Goal: Task Accomplishment & Management: Manage account settings

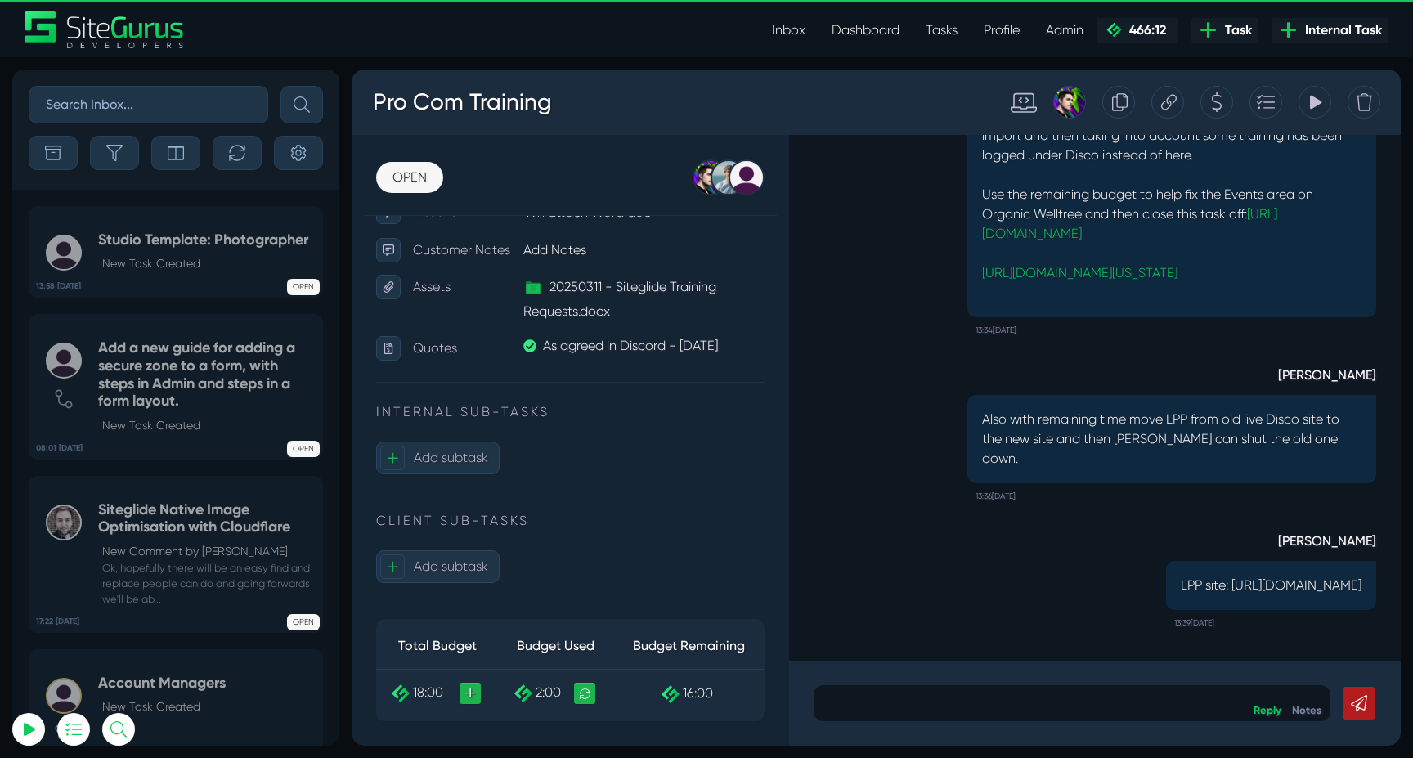
click at [1180, 108] on div at bounding box center [1167, 102] width 33 height 33
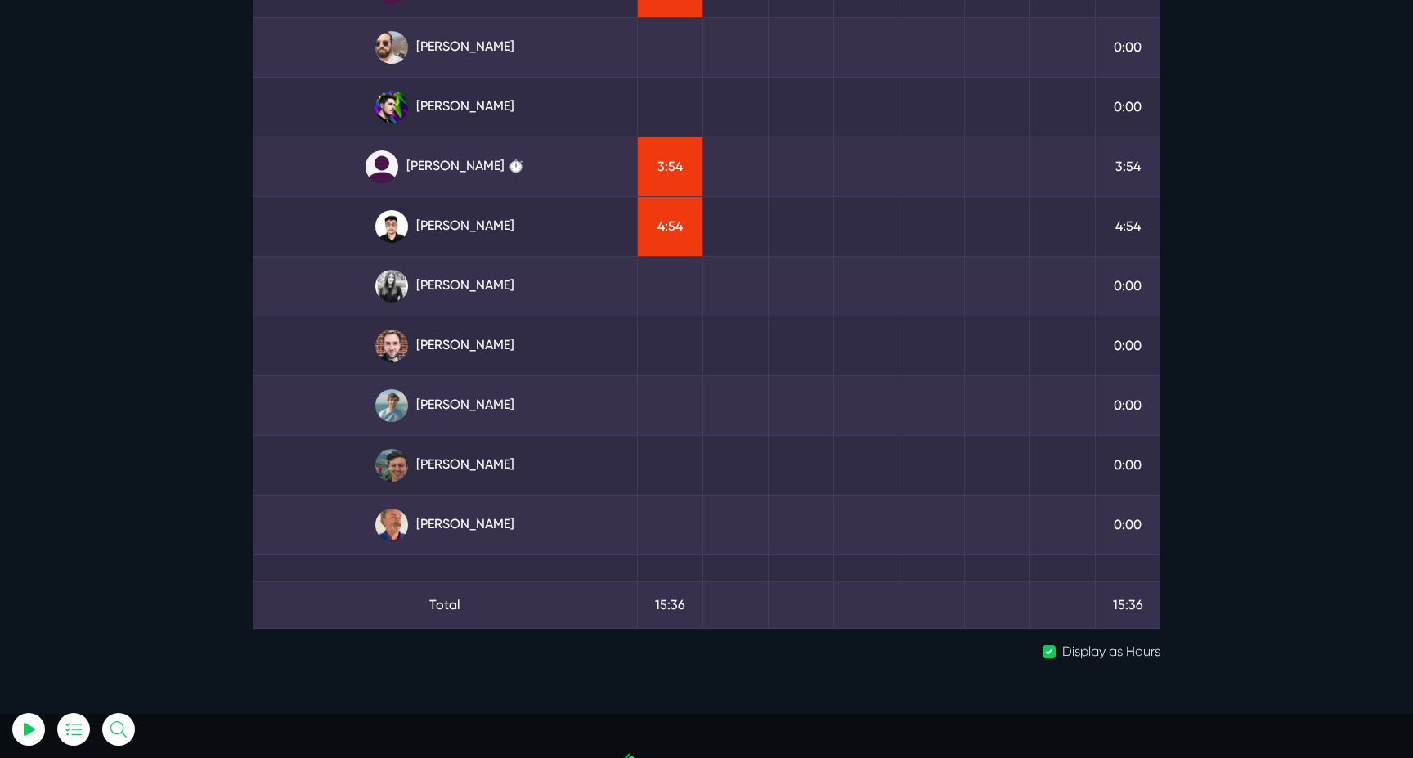
scroll to position [223, 0]
type input "luke@sitegurus.io"
click at [507, 222] on link "[PERSON_NAME]" at bounding box center [445, 225] width 358 height 33
click at [474, 168] on link "Julianne Estras ⏱️" at bounding box center [445, 166] width 358 height 33
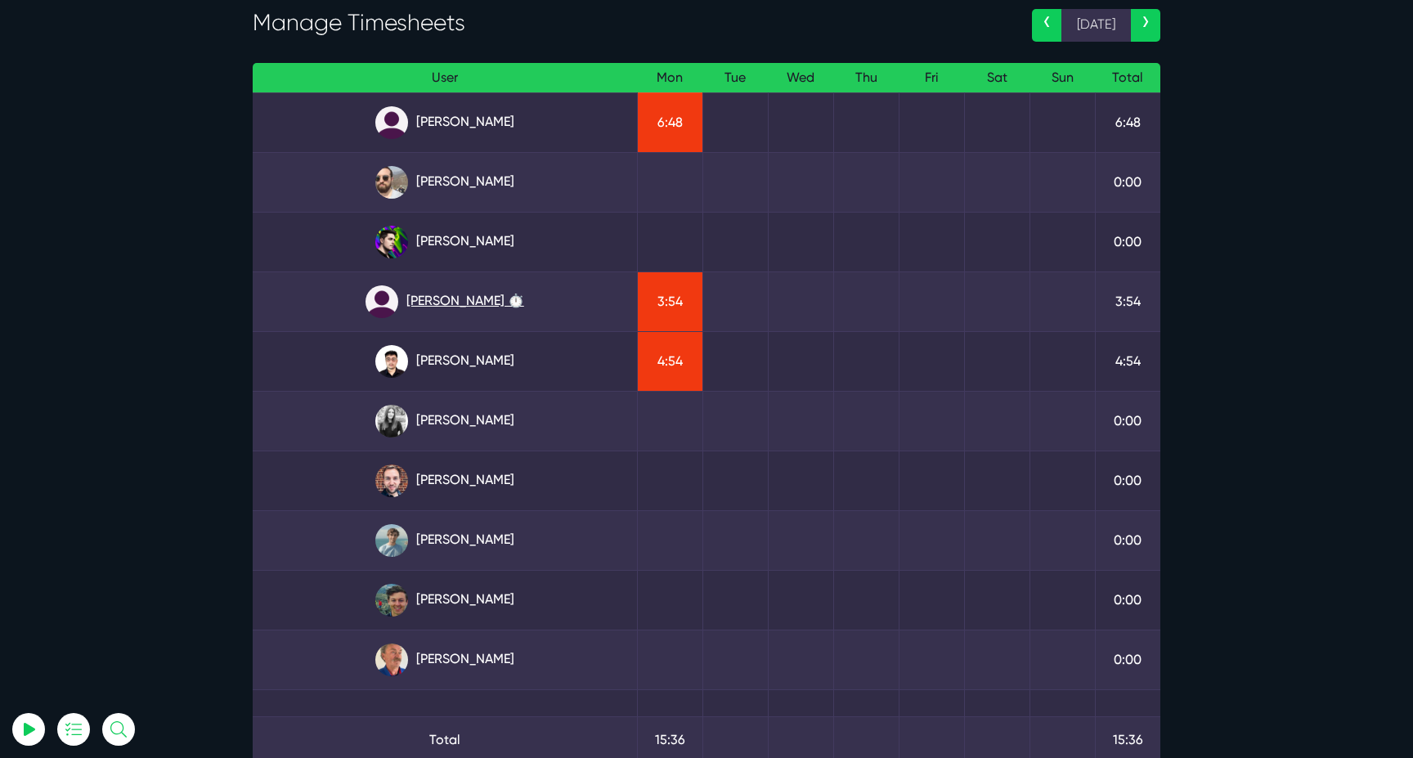
scroll to position [69, 0]
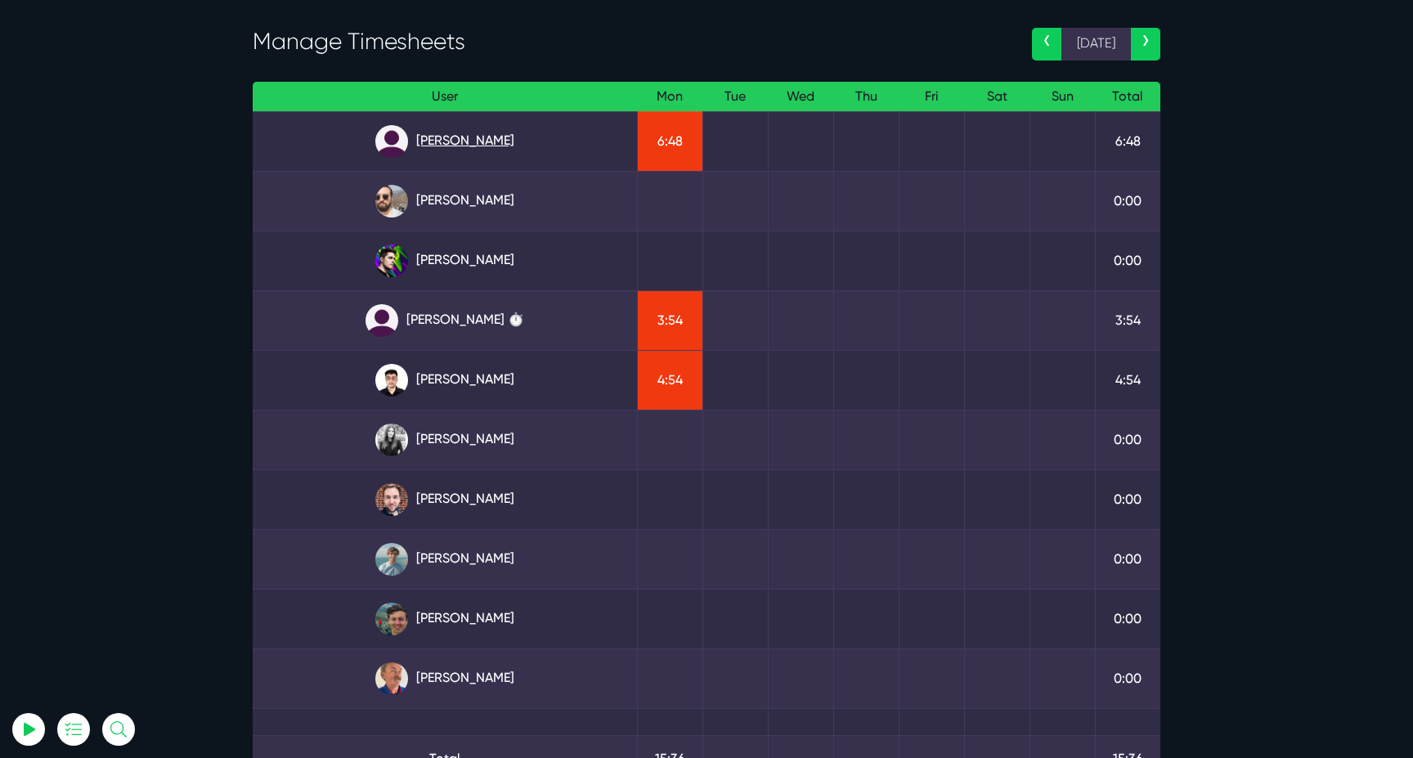
click at [428, 138] on link "Angel Dagondon" at bounding box center [445, 141] width 358 height 33
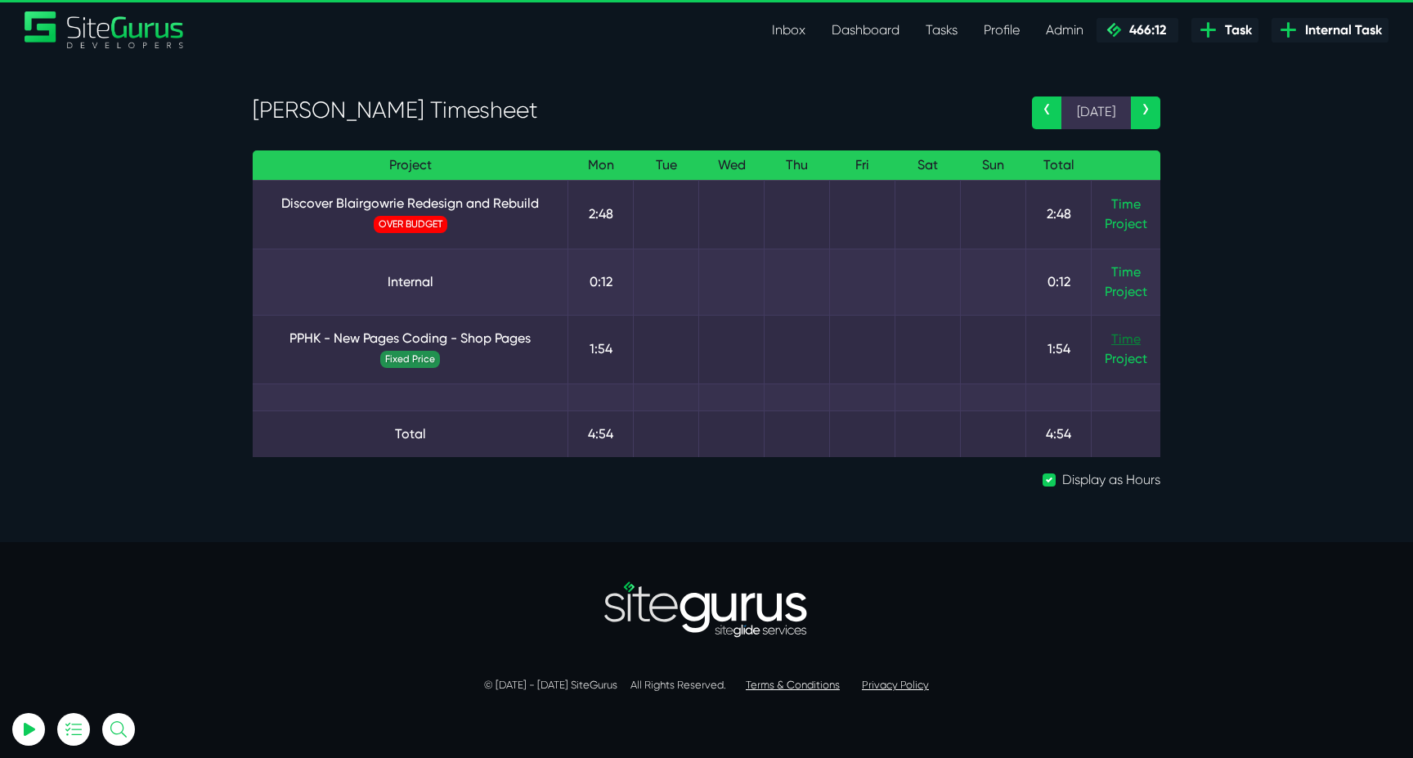
click at [1121, 336] on link "Time" at bounding box center [1125, 339] width 29 height 16
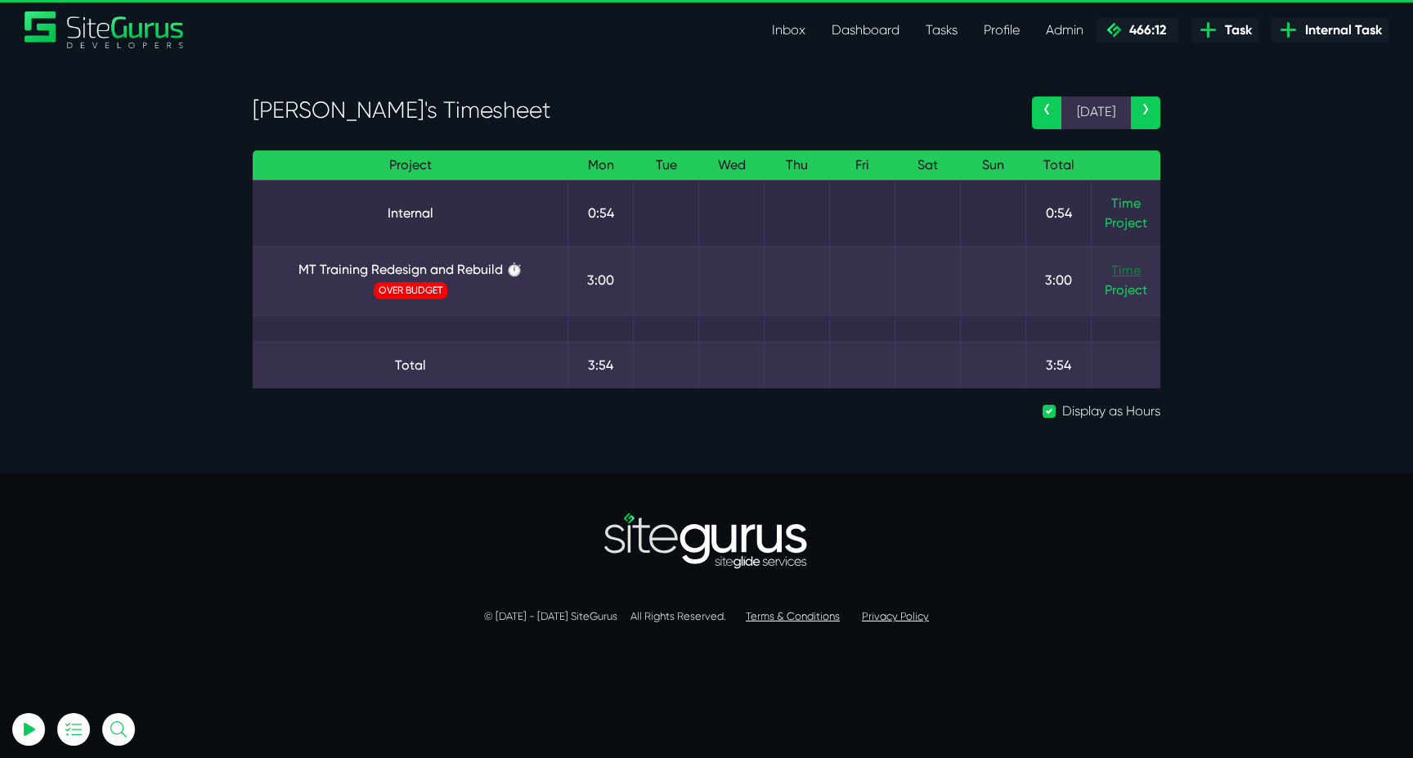
click at [1119, 271] on link "Time" at bounding box center [1125, 270] width 29 height 16
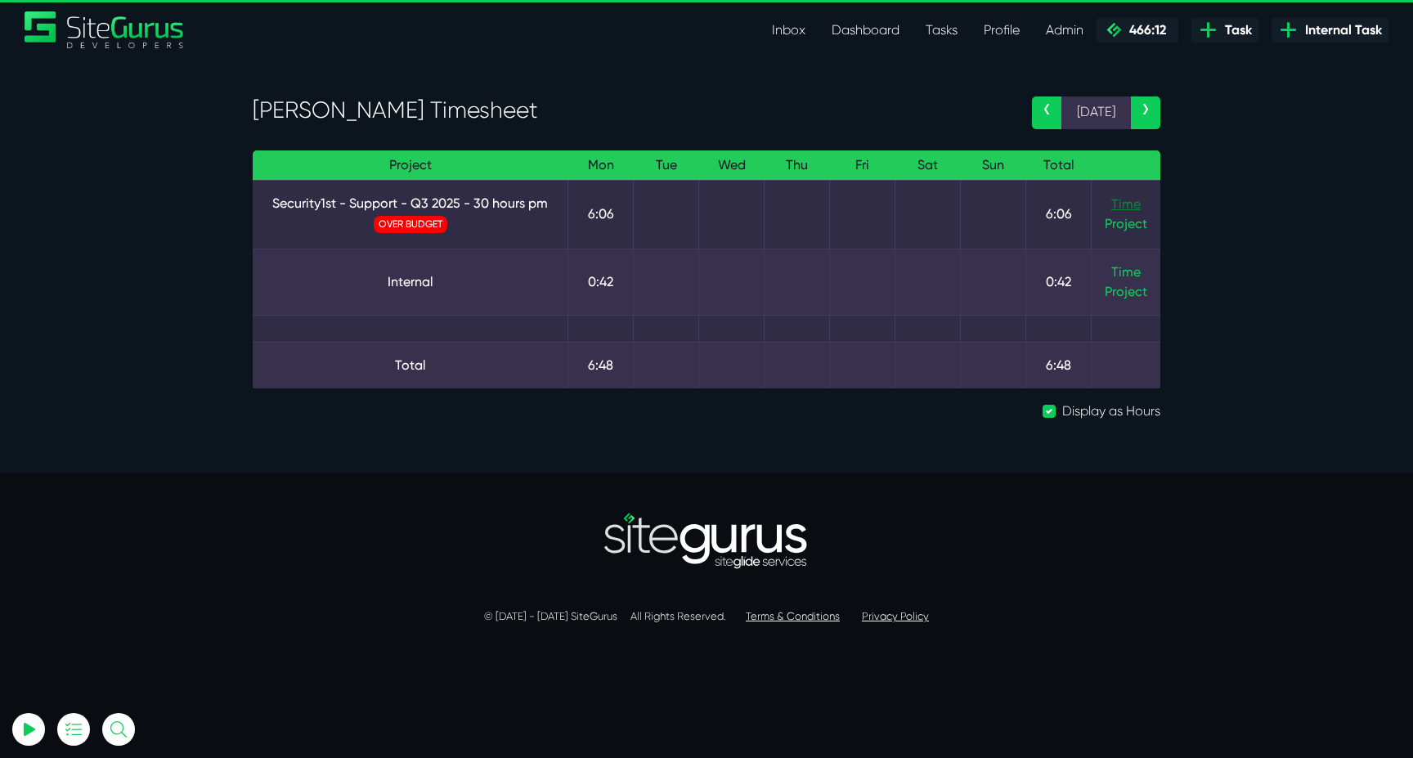
click at [1130, 204] on link "Time" at bounding box center [1125, 204] width 29 height 16
click at [1035, 113] on link "‹" at bounding box center [1046, 112] width 29 height 33
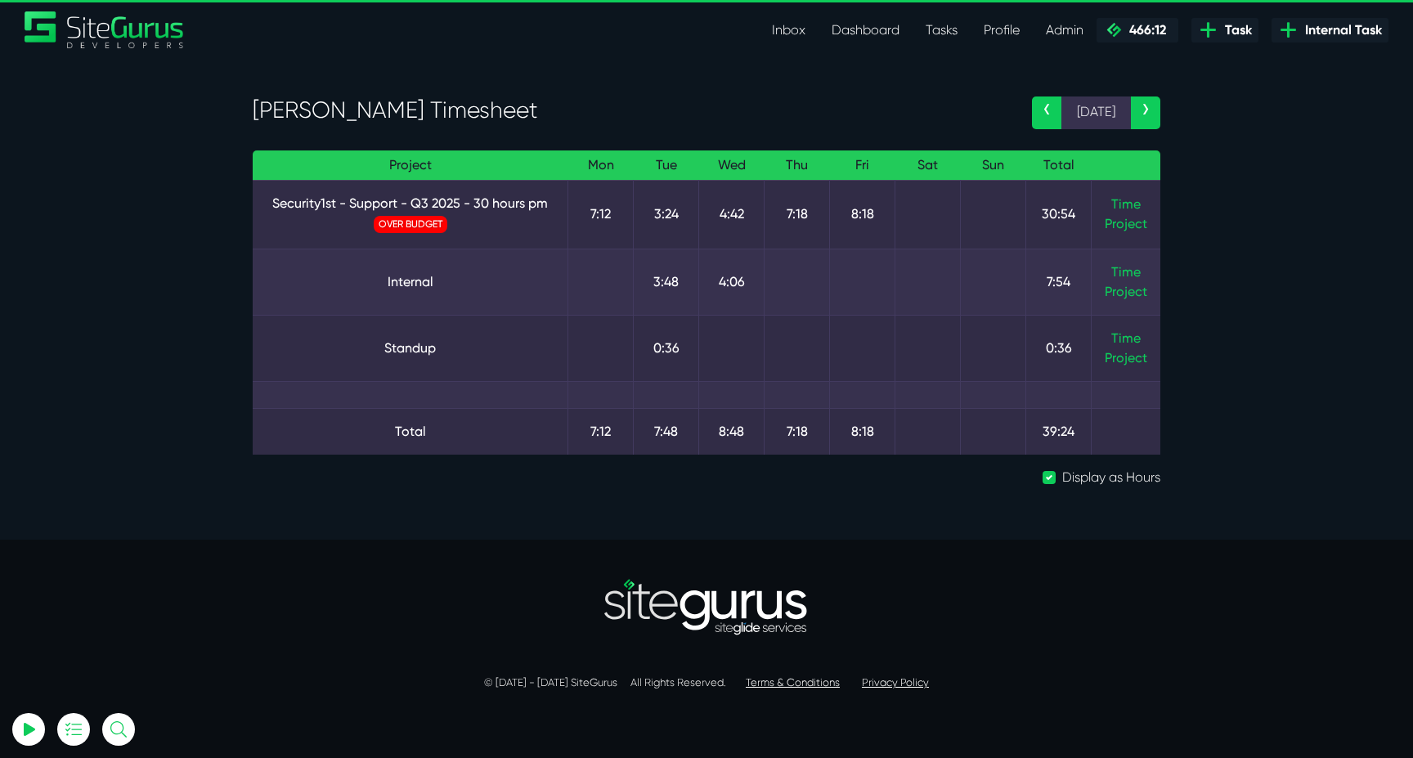
click at [1041, 107] on link "‹" at bounding box center [1046, 112] width 29 height 33
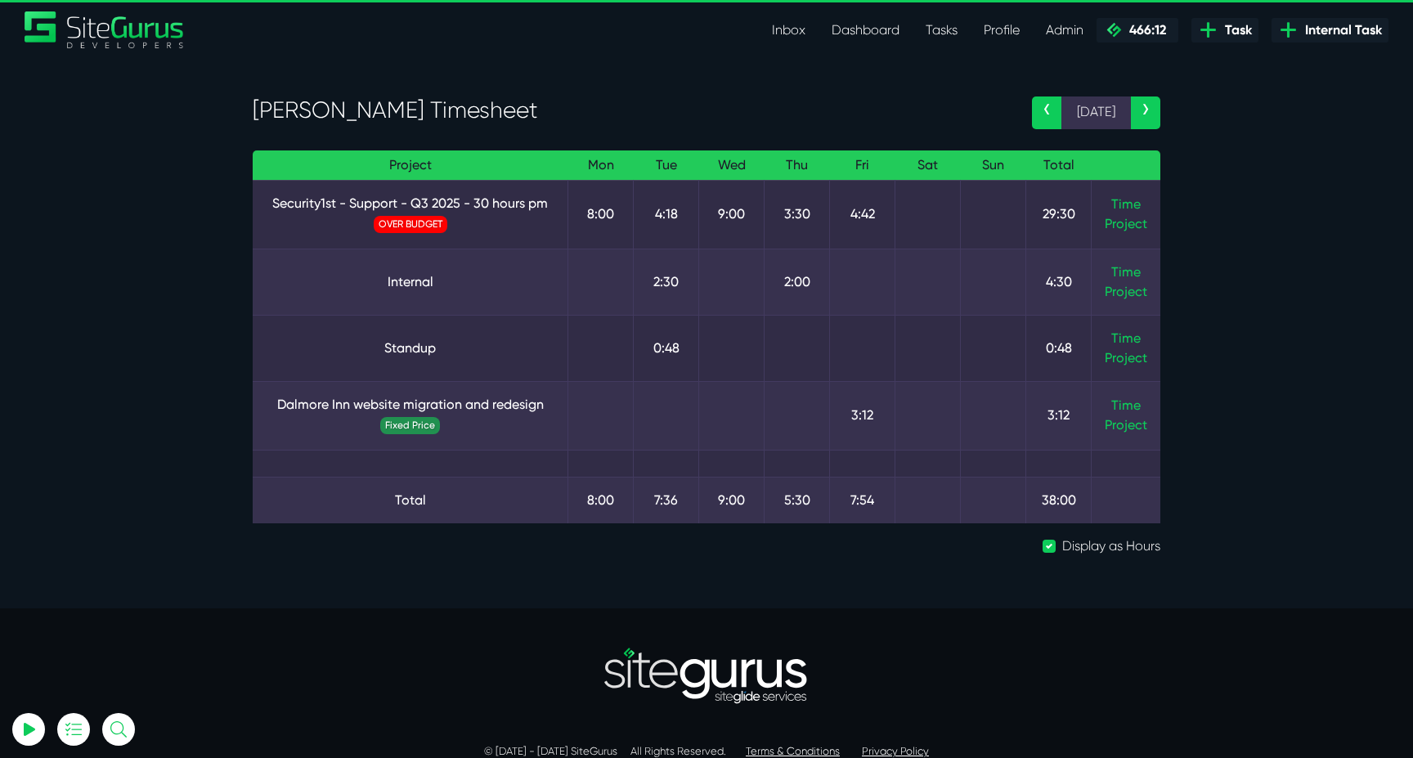
click at [1041, 107] on link "‹" at bounding box center [1046, 112] width 29 height 33
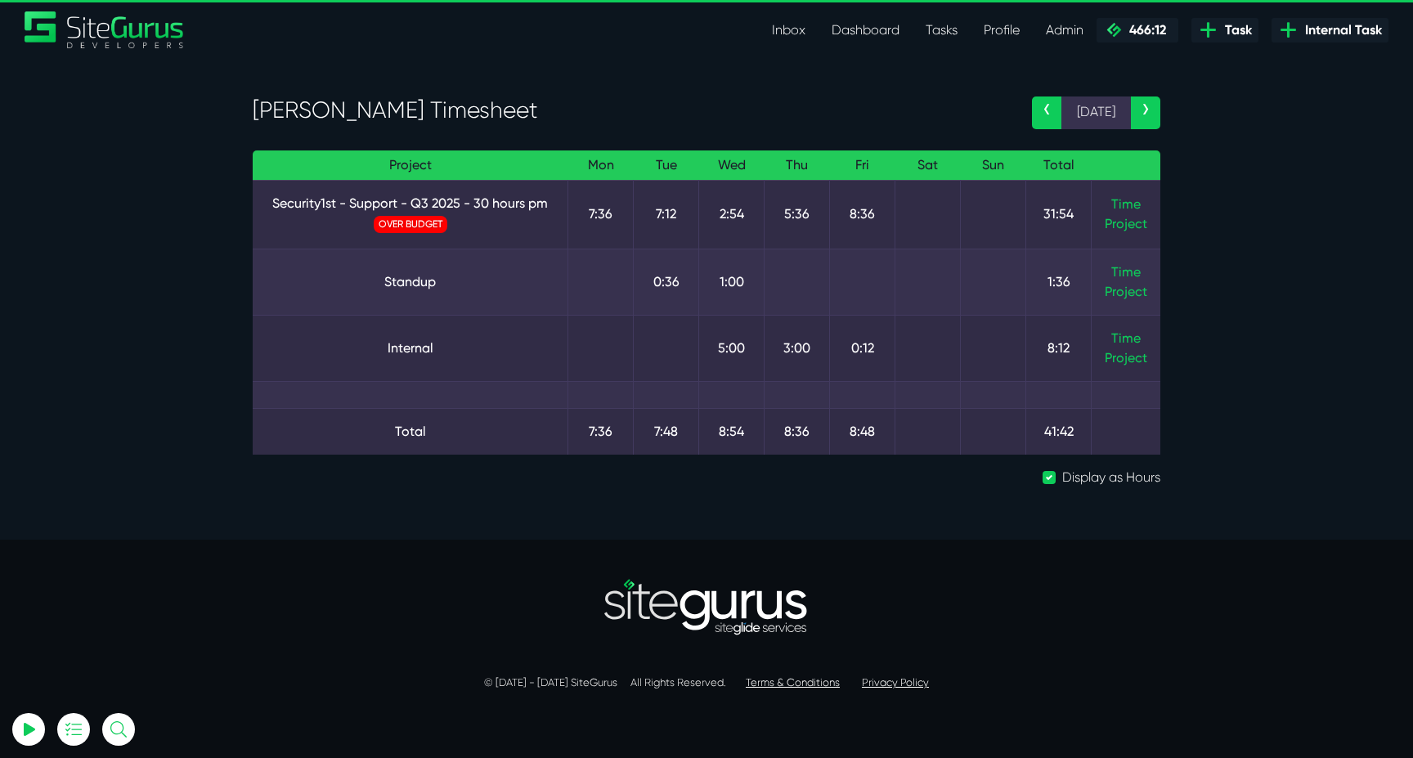
click at [1041, 113] on link "‹" at bounding box center [1046, 112] width 29 height 33
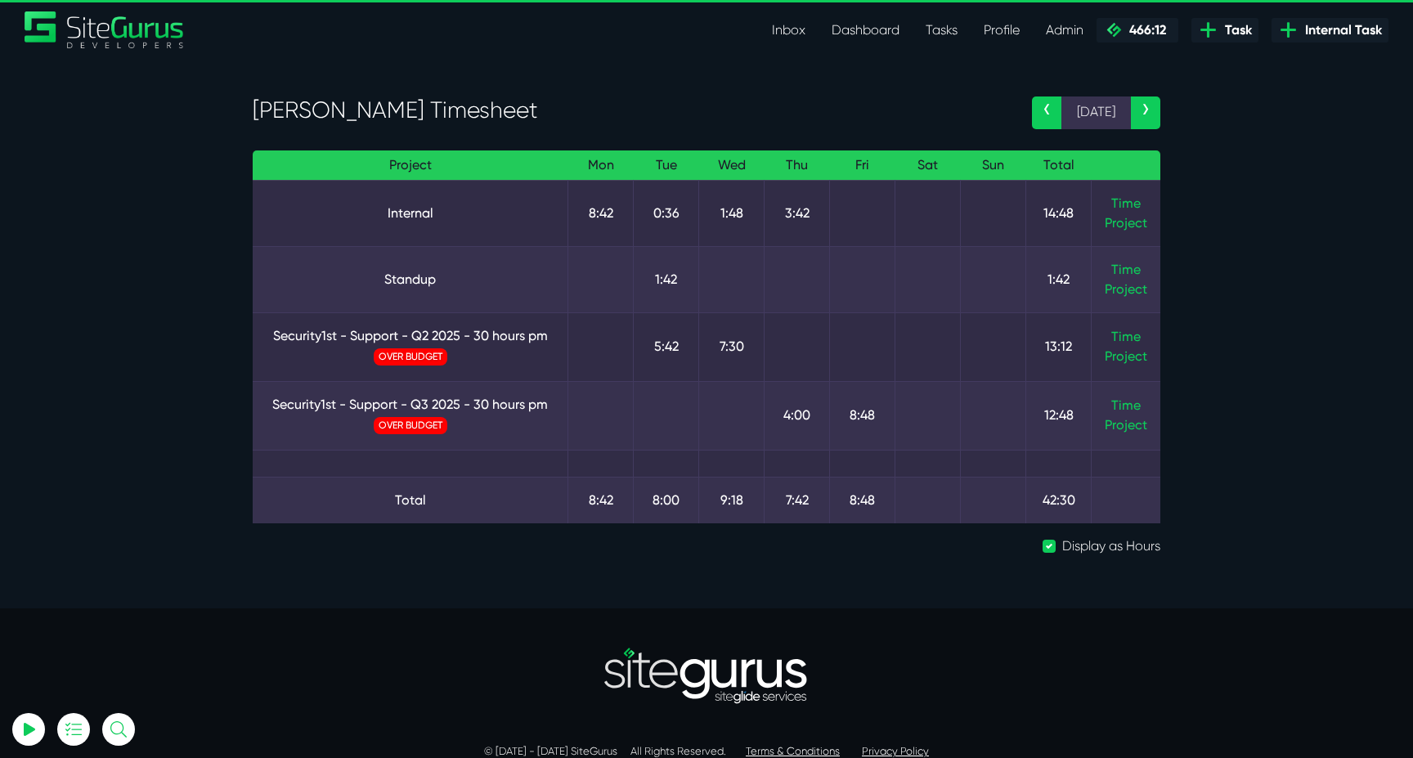
click at [1041, 113] on link "‹" at bounding box center [1046, 112] width 29 height 33
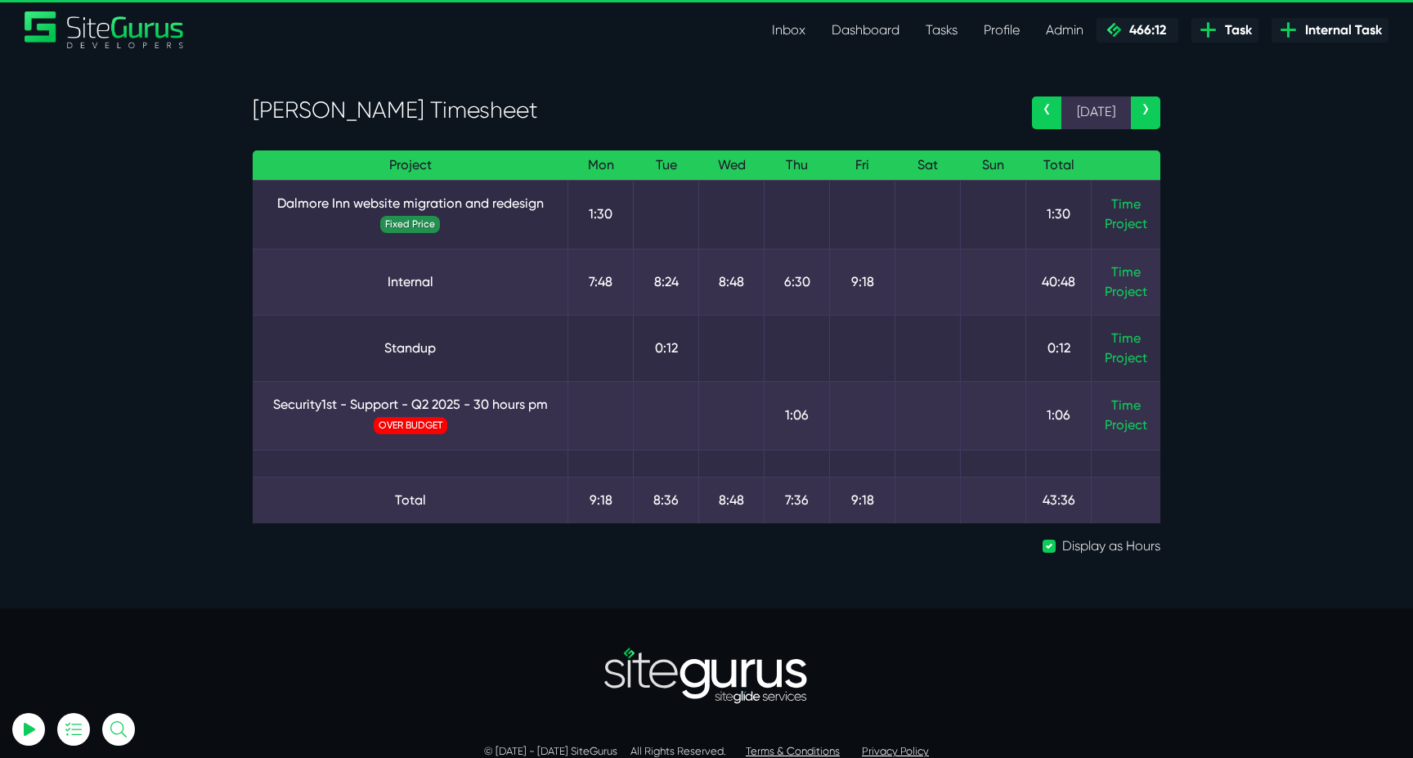
click at [1041, 113] on link "‹" at bounding box center [1046, 112] width 29 height 33
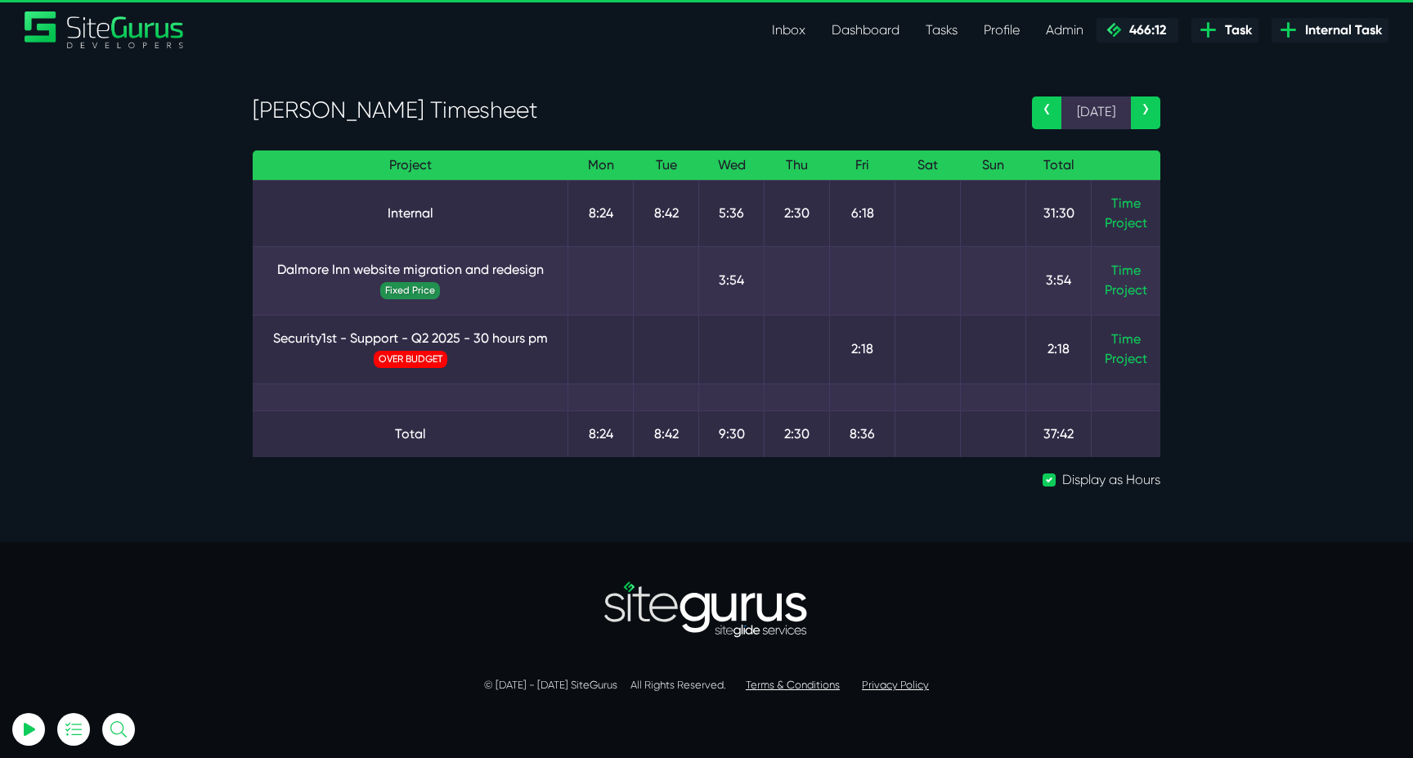
click at [1146, 115] on link "›" at bounding box center [1145, 112] width 29 height 33
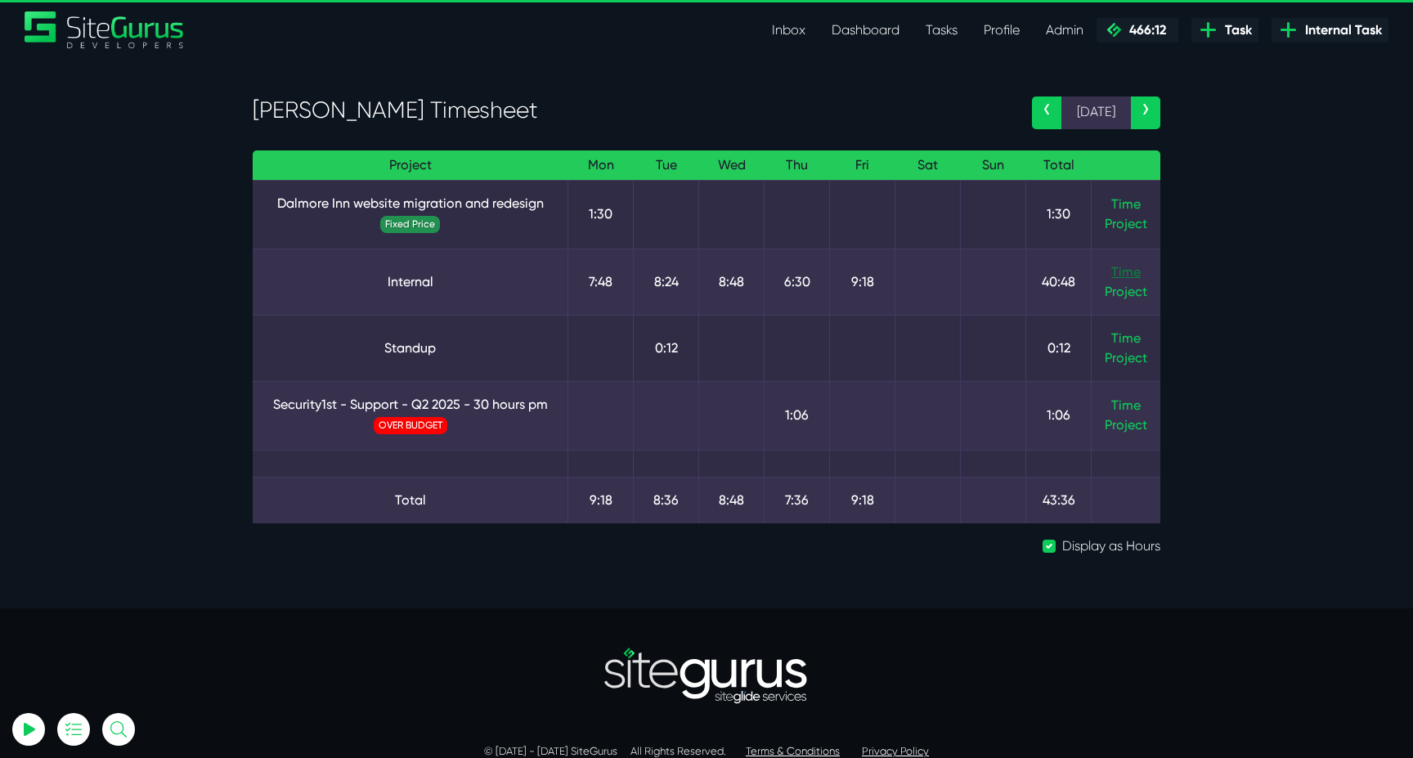
click at [1118, 275] on link "Time" at bounding box center [1125, 272] width 29 height 16
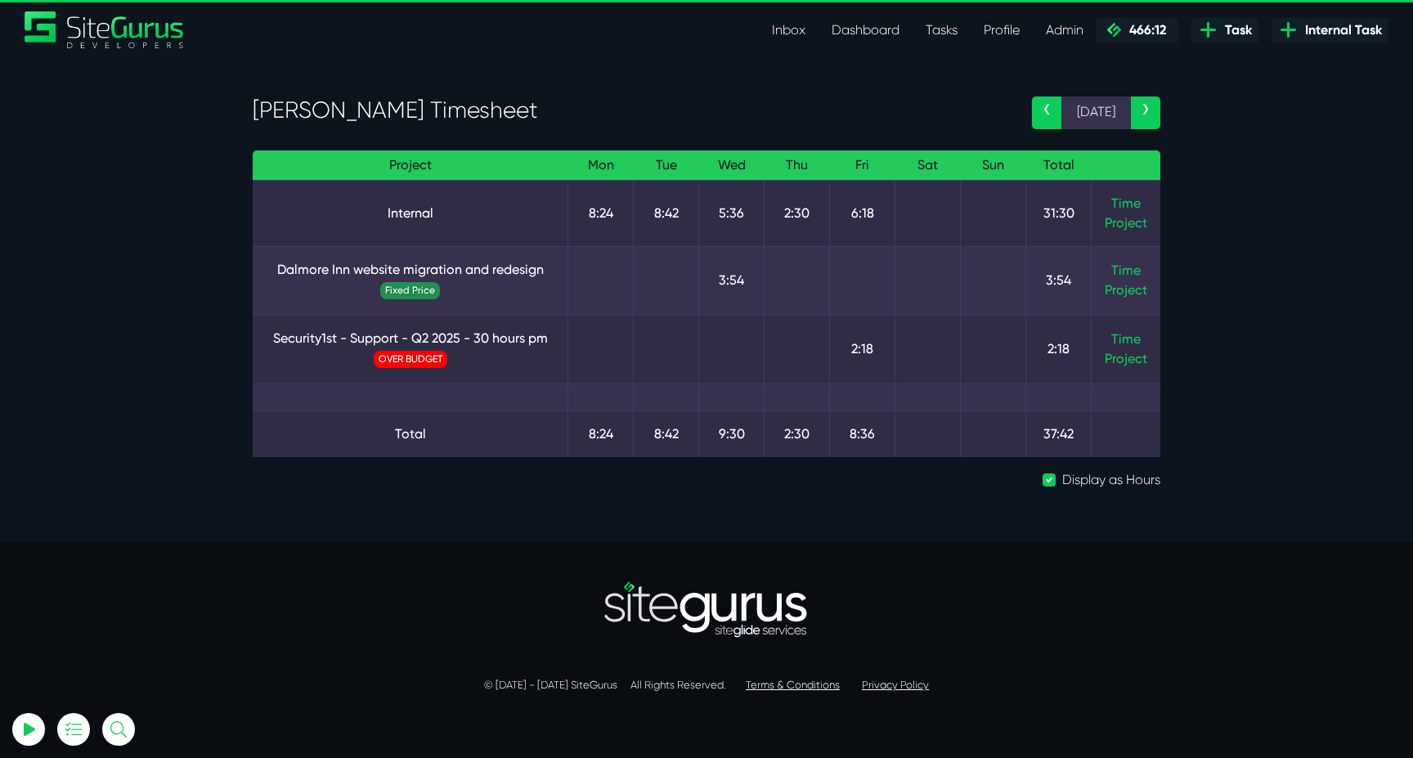
click at [1051, 115] on link "‹" at bounding box center [1046, 112] width 29 height 33
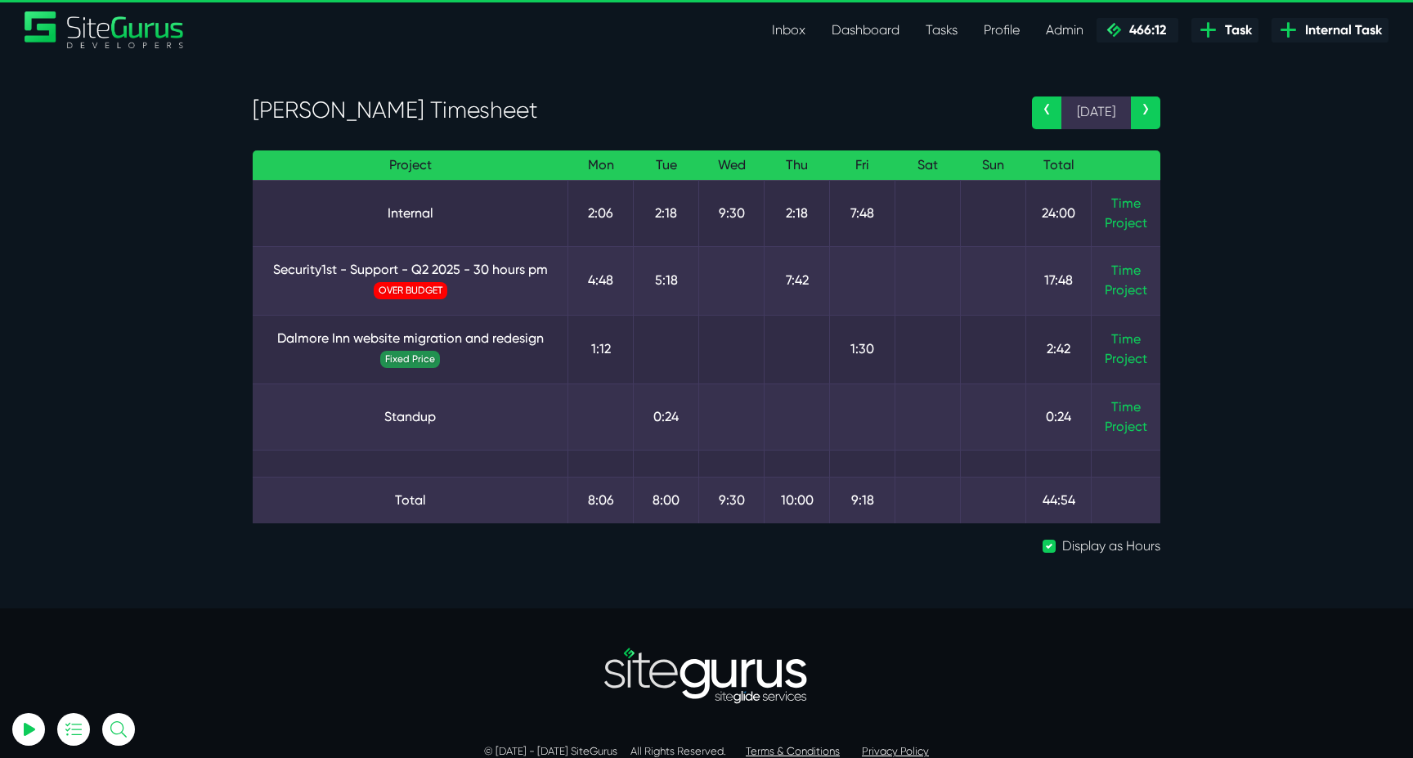
click at [1052, 114] on link "‹" at bounding box center [1046, 112] width 29 height 33
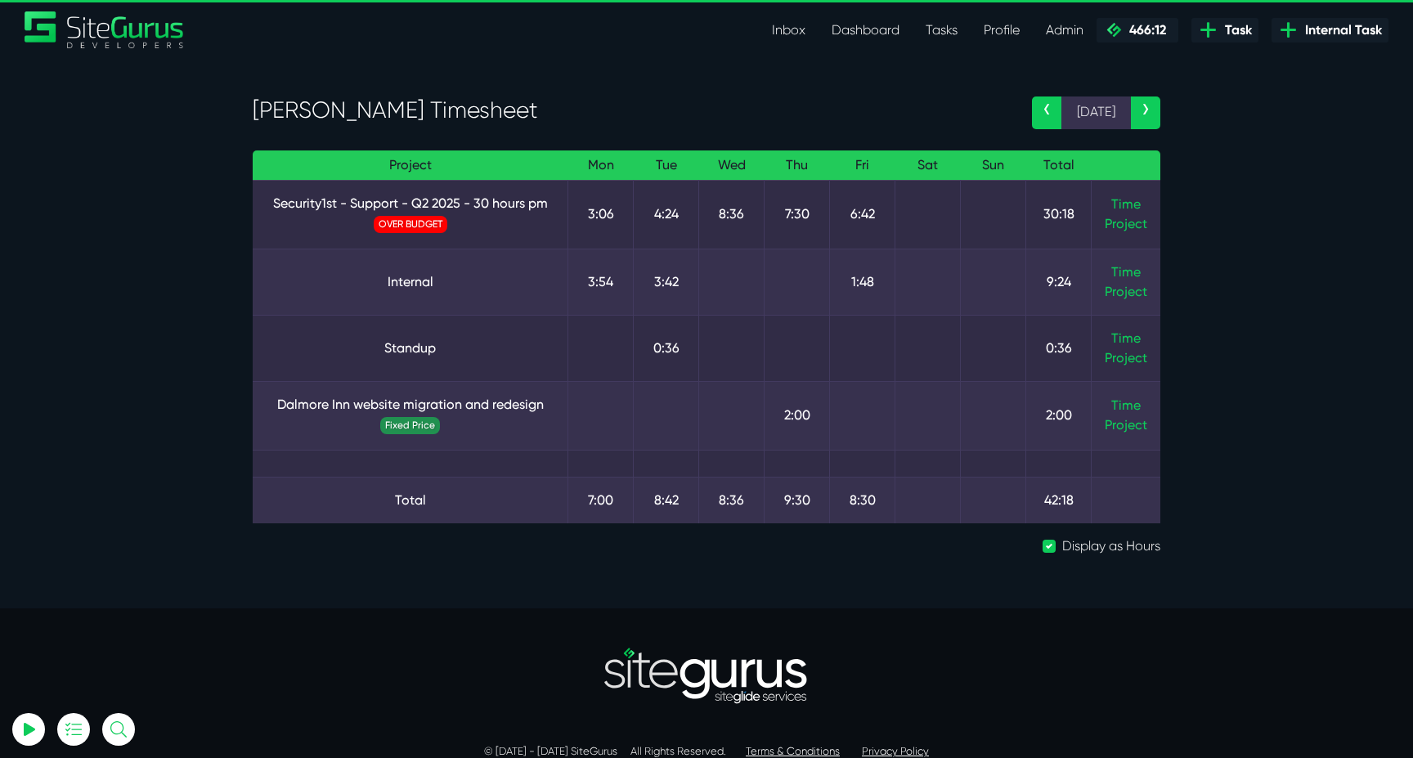
click at [1052, 114] on link "‹" at bounding box center [1046, 112] width 29 height 33
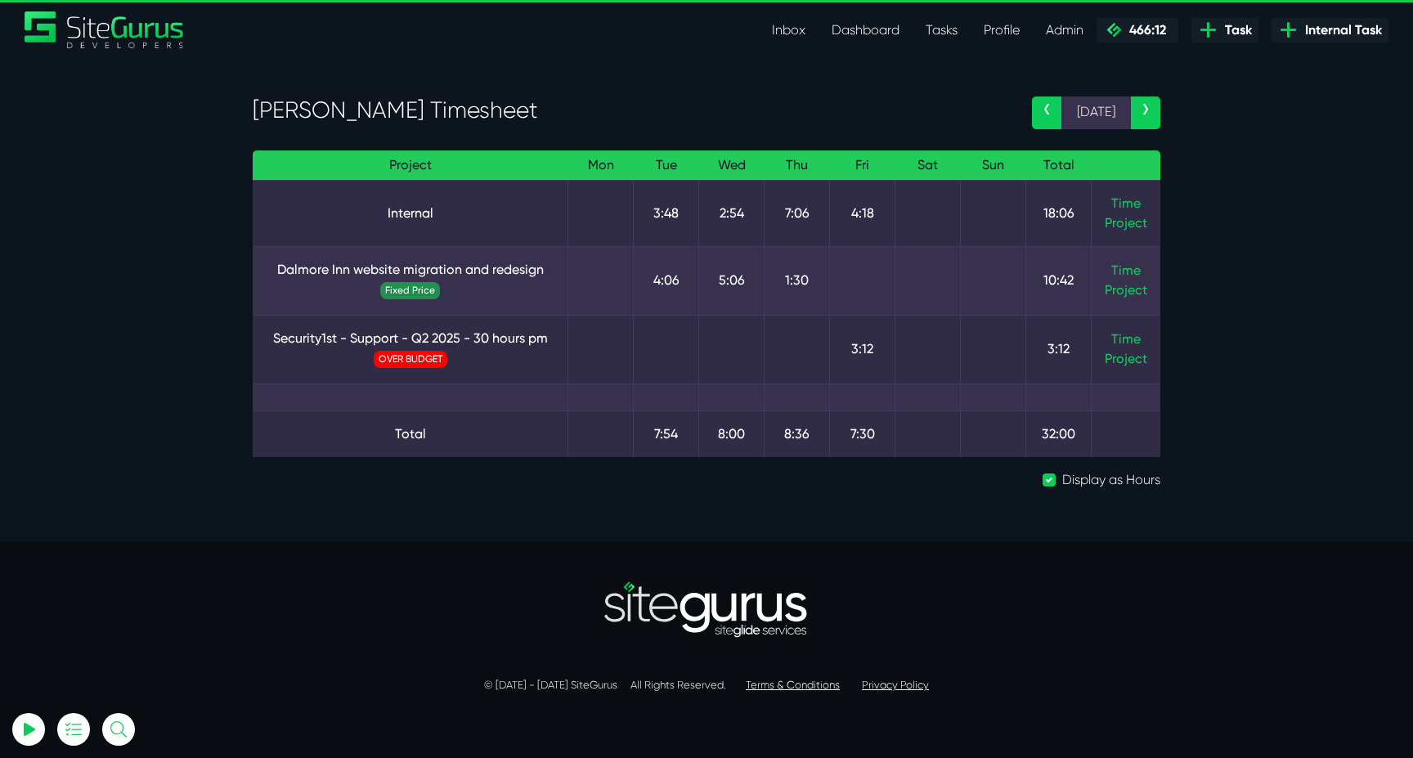
click at [1047, 121] on link "‹" at bounding box center [1046, 112] width 29 height 33
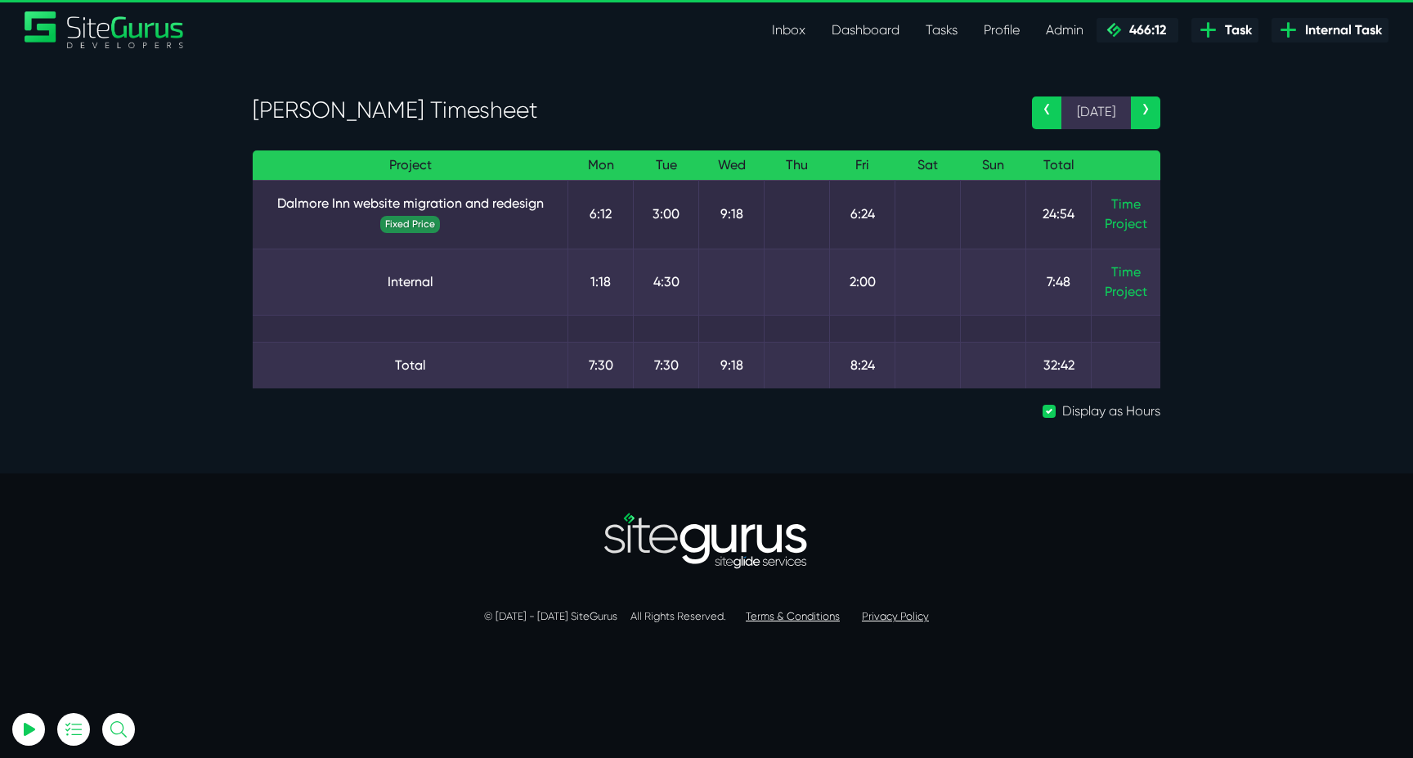
click at [1141, 118] on link "›" at bounding box center [1145, 112] width 29 height 33
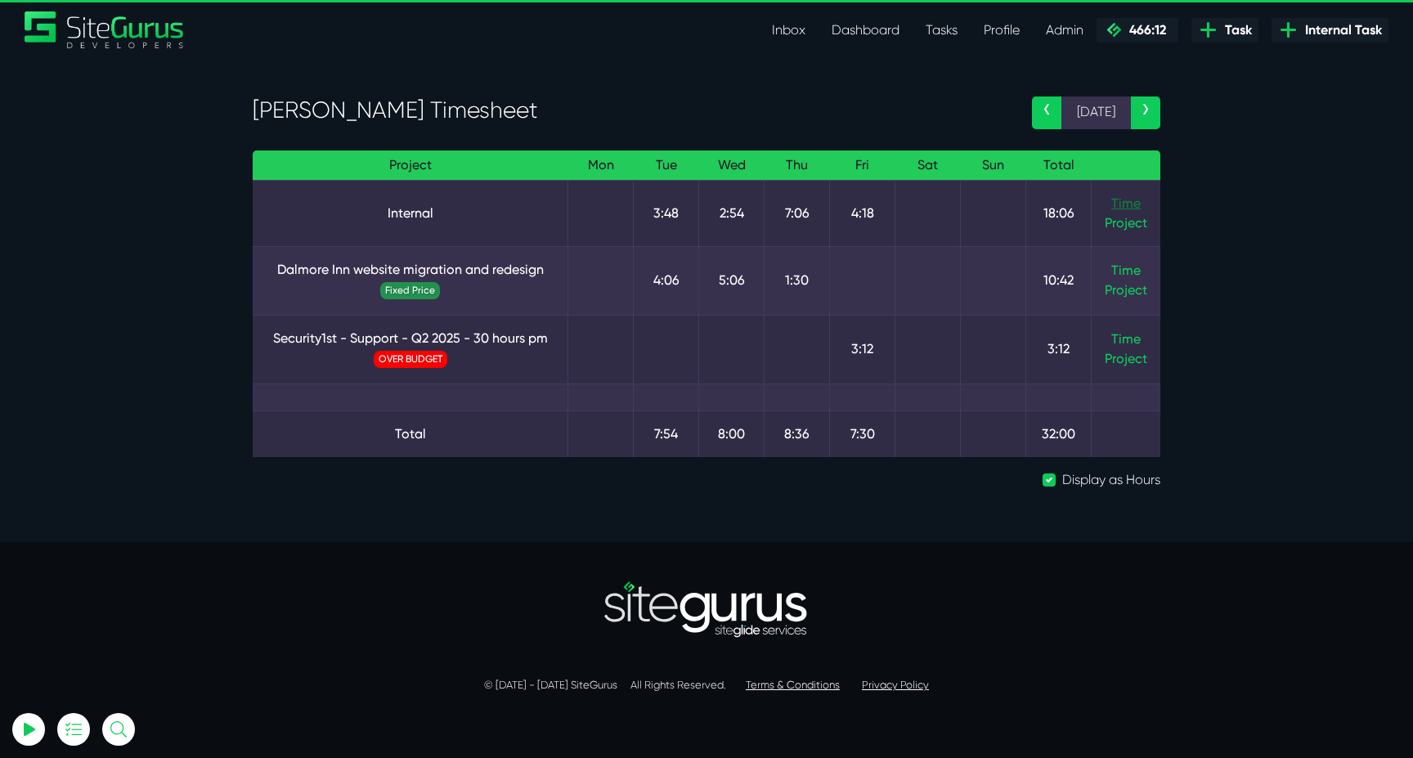
click at [1137, 201] on link "Time" at bounding box center [1125, 203] width 29 height 16
click at [1148, 114] on link "›" at bounding box center [1145, 112] width 29 height 33
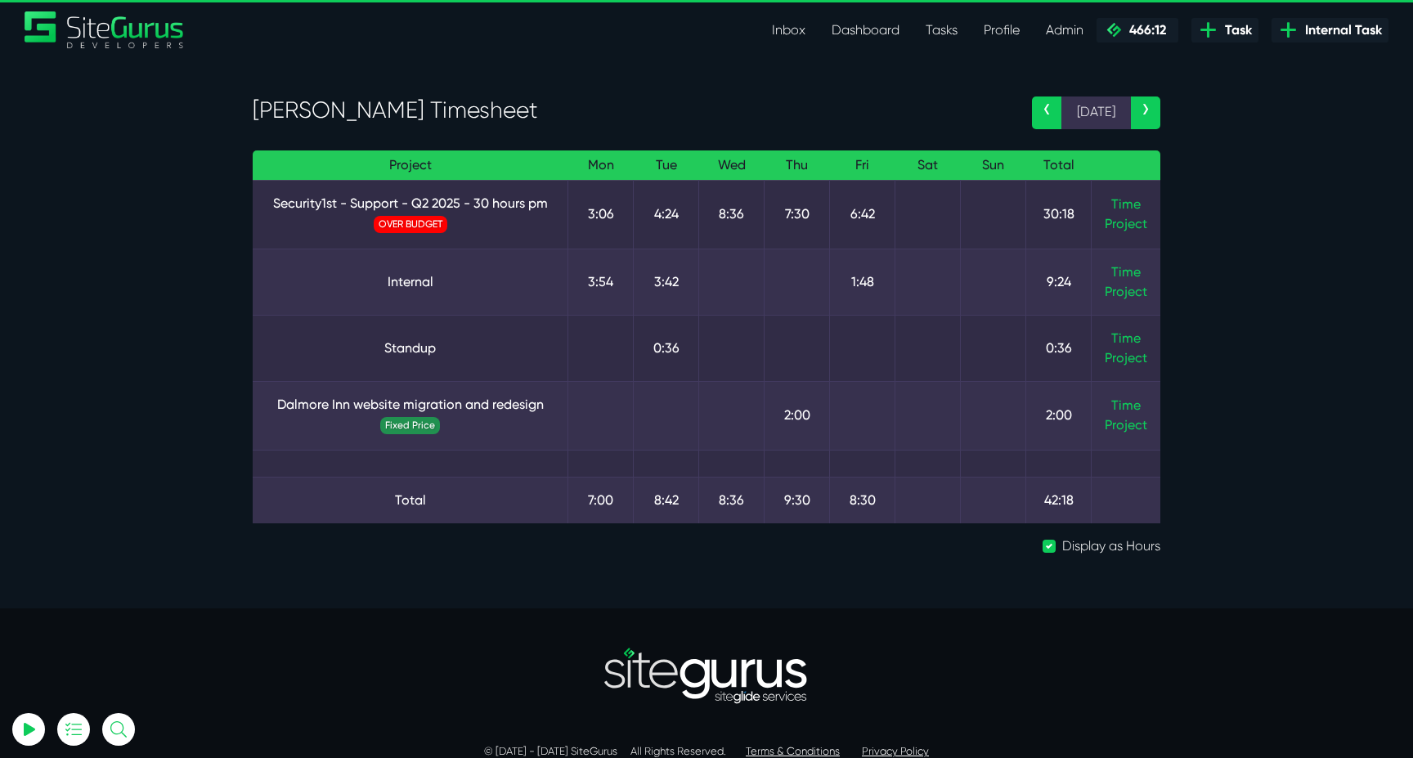
click at [1148, 114] on link "›" at bounding box center [1145, 112] width 29 height 33
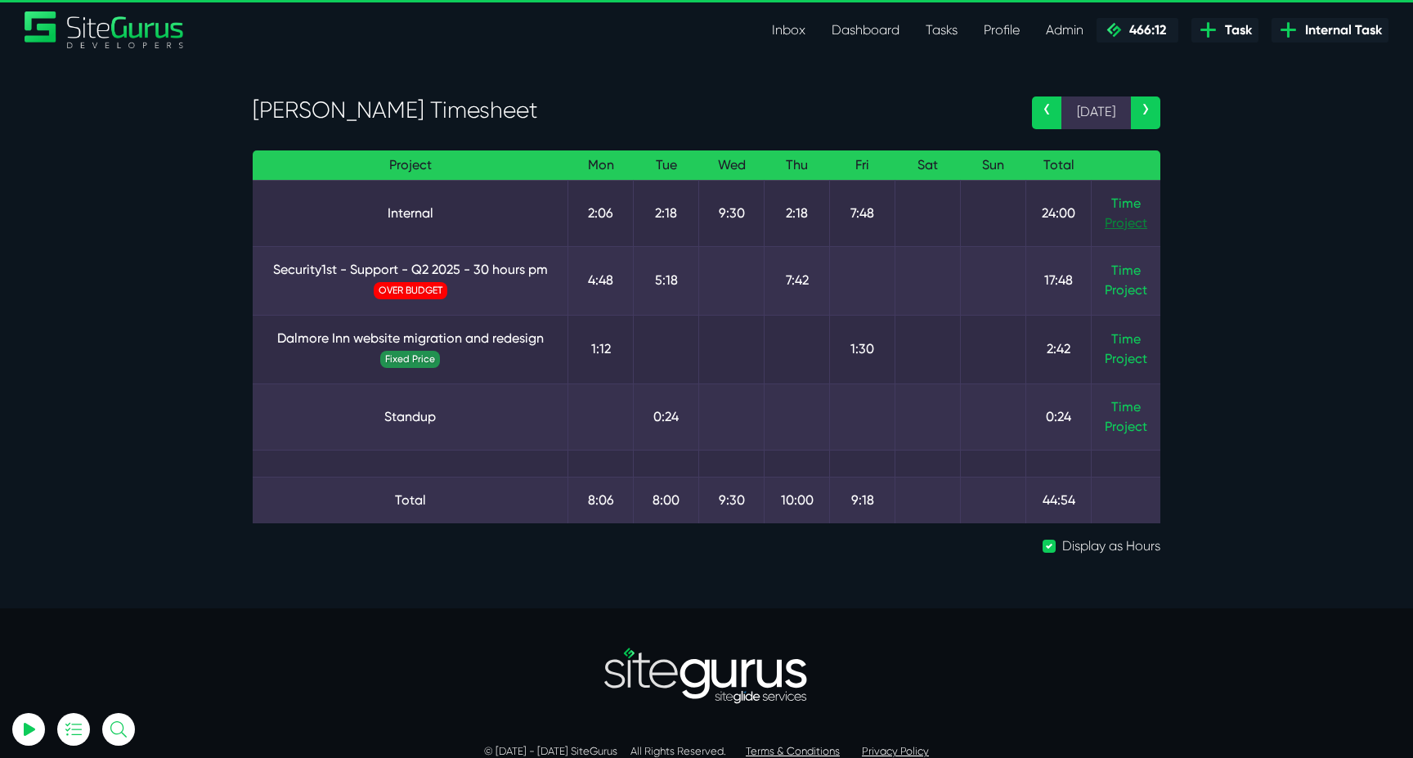
click at [1135, 213] on link "Project" at bounding box center [1126, 223] width 43 height 20
click at [1129, 204] on link "Time" at bounding box center [1125, 203] width 29 height 16
click at [1142, 111] on link "›" at bounding box center [1145, 112] width 29 height 33
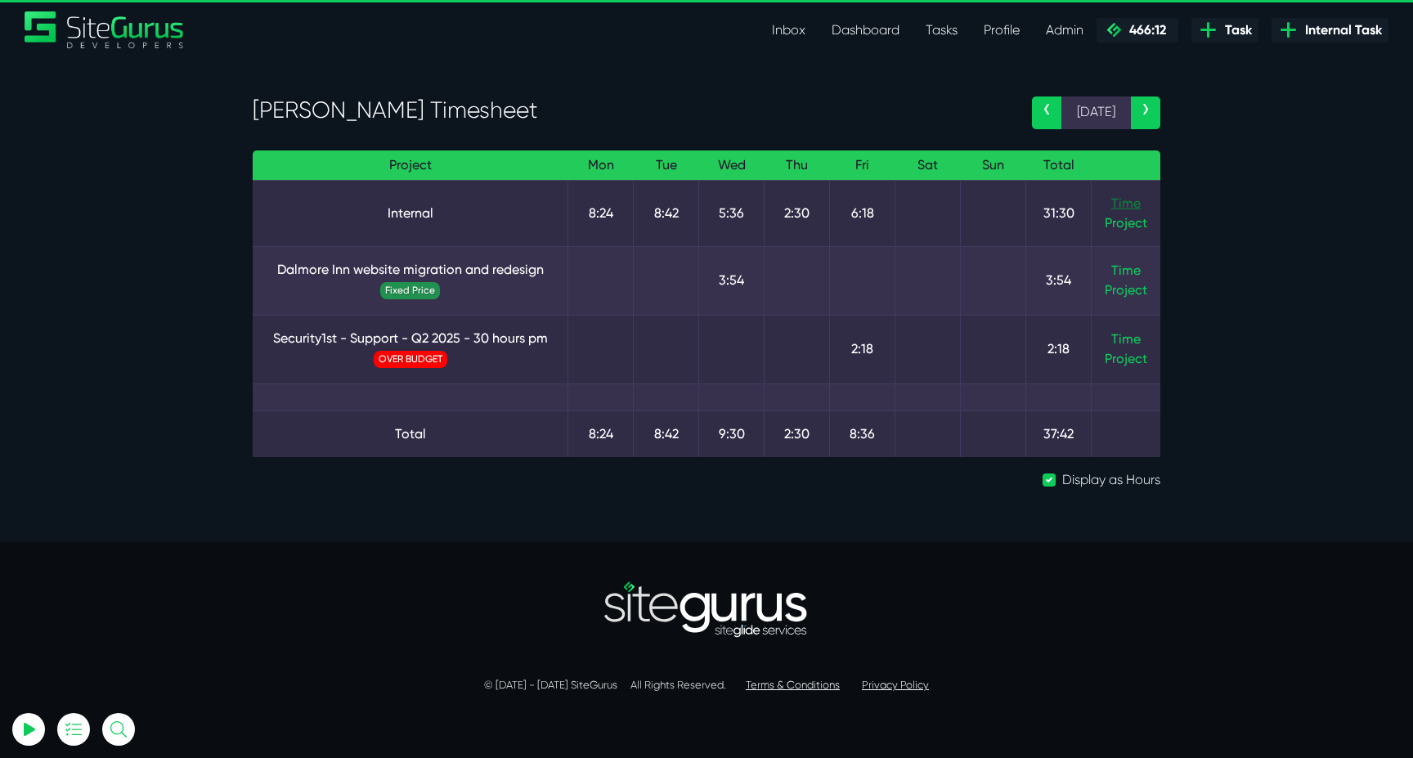
click at [1133, 203] on link "Time" at bounding box center [1125, 203] width 29 height 16
click at [1144, 109] on link "›" at bounding box center [1145, 112] width 29 height 33
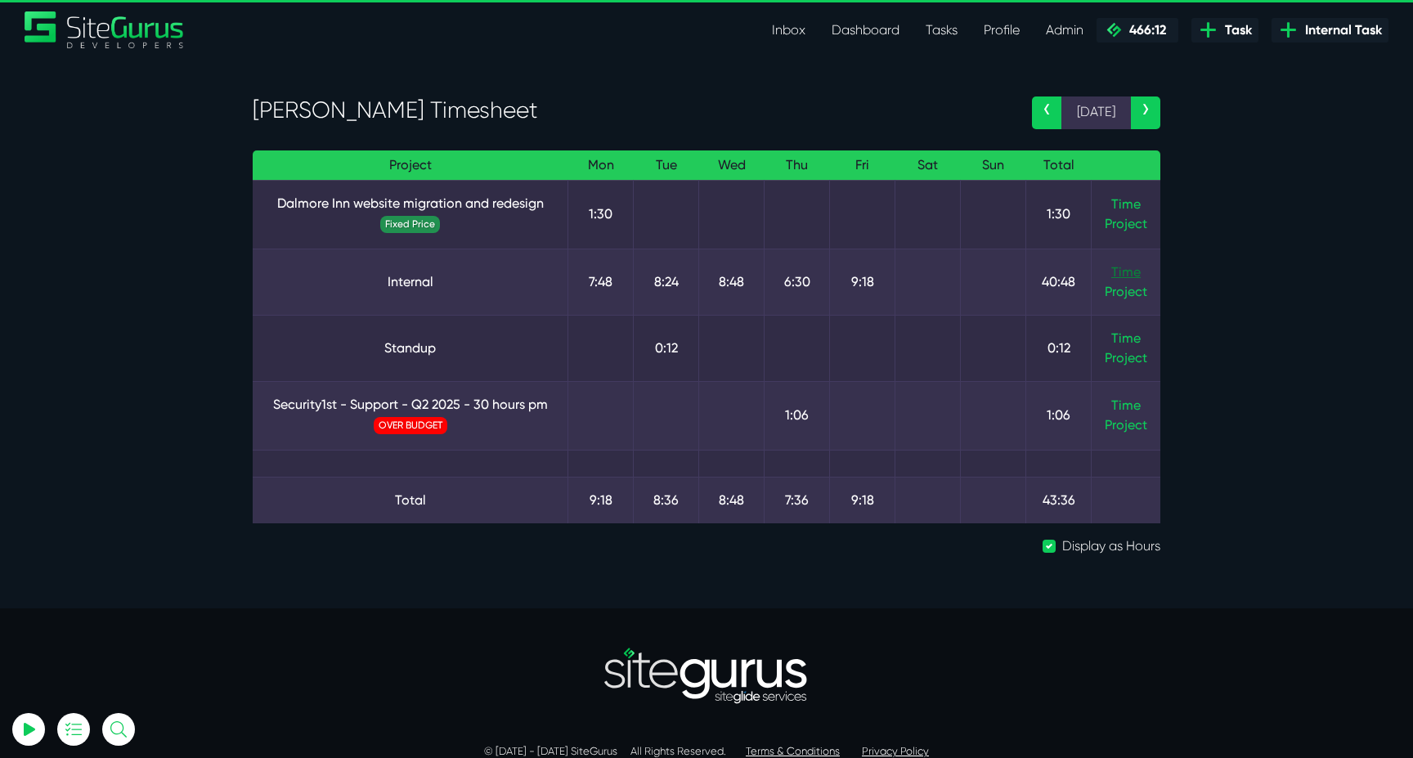
click at [1128, 271] on link "Time" at bounding box center [1125, 272] width 29 height 16
click at [1141, 113] on link "›" at bounding box center [1145, 112] width 29 height 33
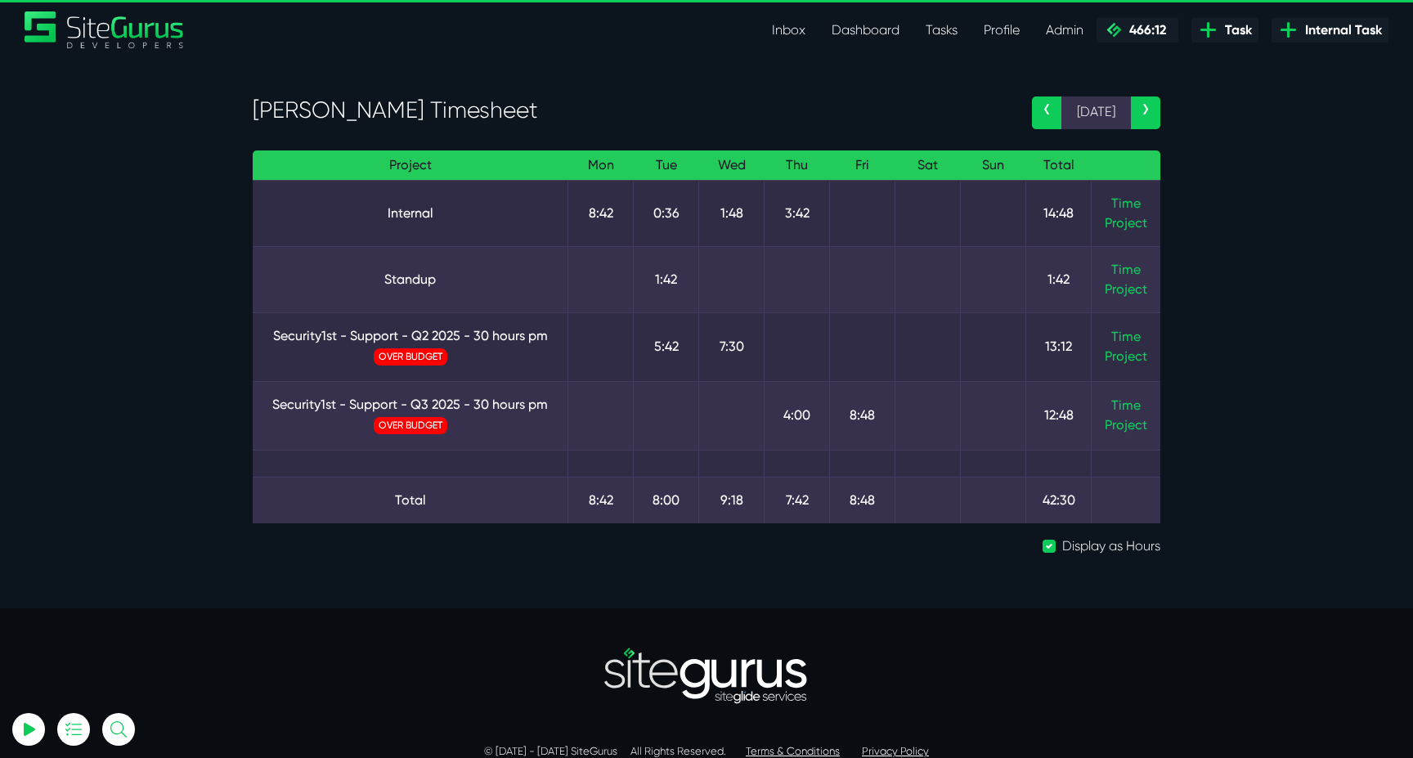
click at [1141, 113] on link "›" at bounding box center [1145, 112] width 29 height 33
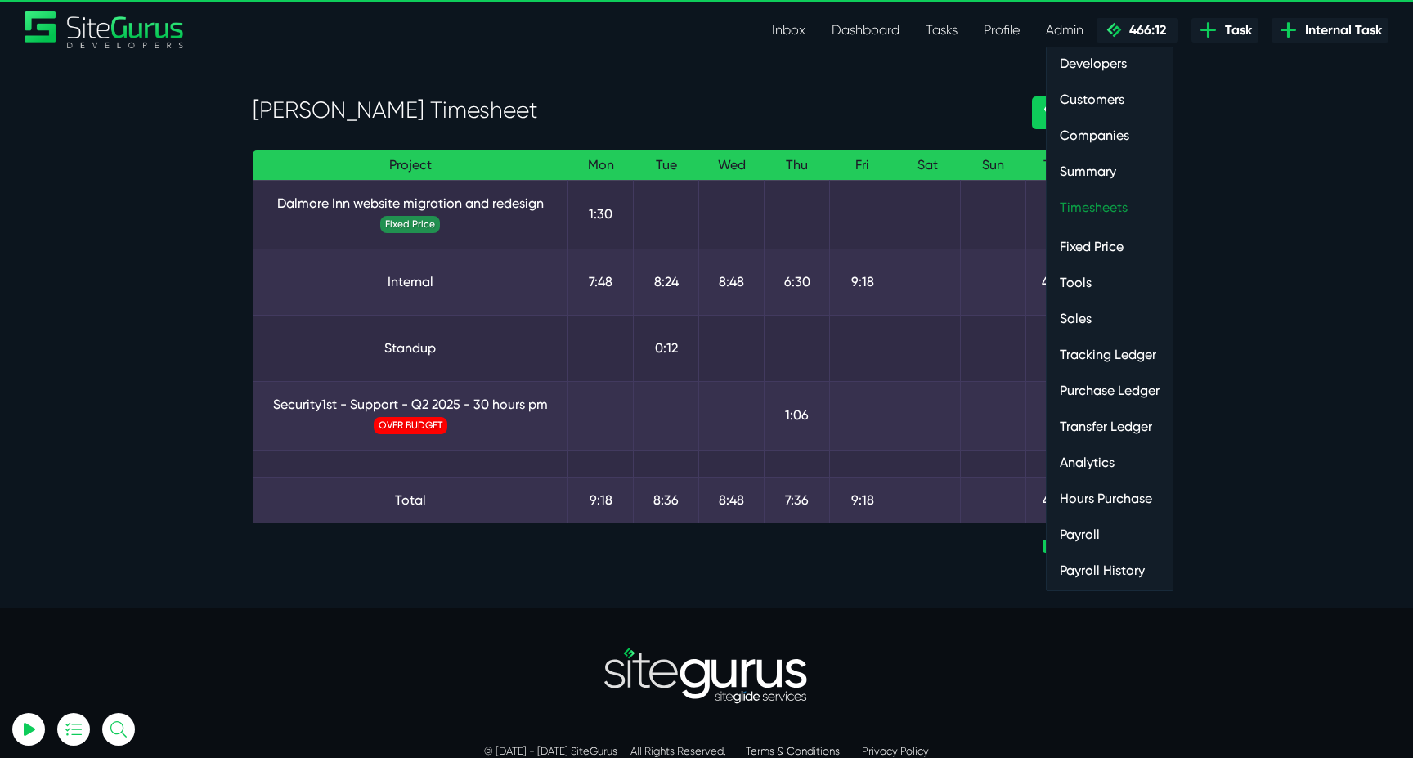
click at [1100, 218] on link "Timesheets" at bounding box center [1110, 207] width 126 height 33
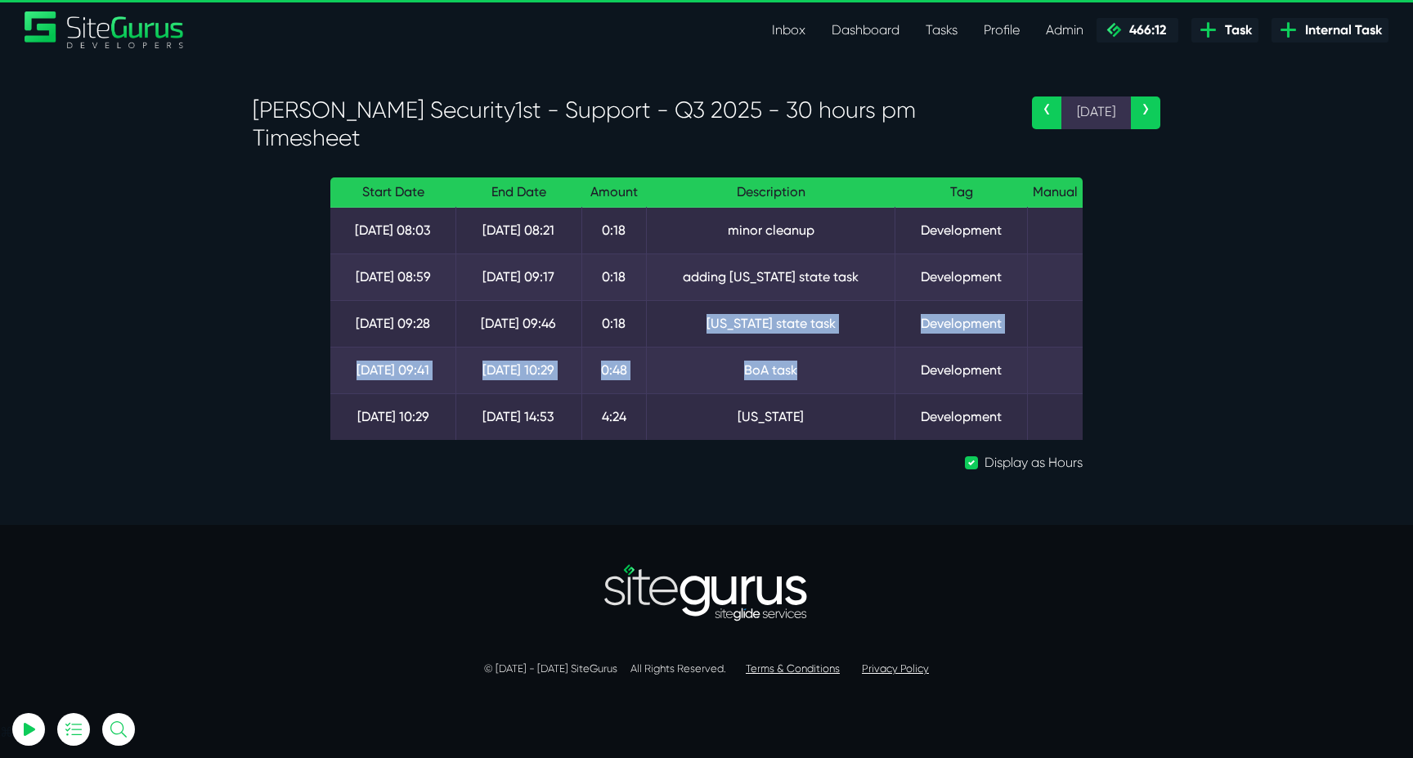
drag, startPoint x: 706, startPoint y: 316, endPoint x: 833, endPoint y: 375, distance: 140.8
click at [832, 375] on tbody "18 Aug 08:03 18 Aug 08:21 0:18 minor cleanup Development 18 Aug 08:59 18 Aug 09…" at bounding box center [706, 324] width 752 height 233
click at [833, 375] on td "BoA task" at bounding box center [771, 371] width 249 height 47
drag, startPoint x: 833, startPoint y: 375, endPoint x: 761, endPoint y: 323, distance: 89.0
click at [756, 316] on tbody "18 Aug 08:03 18 Aug 08:21 0:18 minor cleanup Development 18 Aug 08:59 18 Aug 09…" at bounding box center [706, 324] width 752 height 233
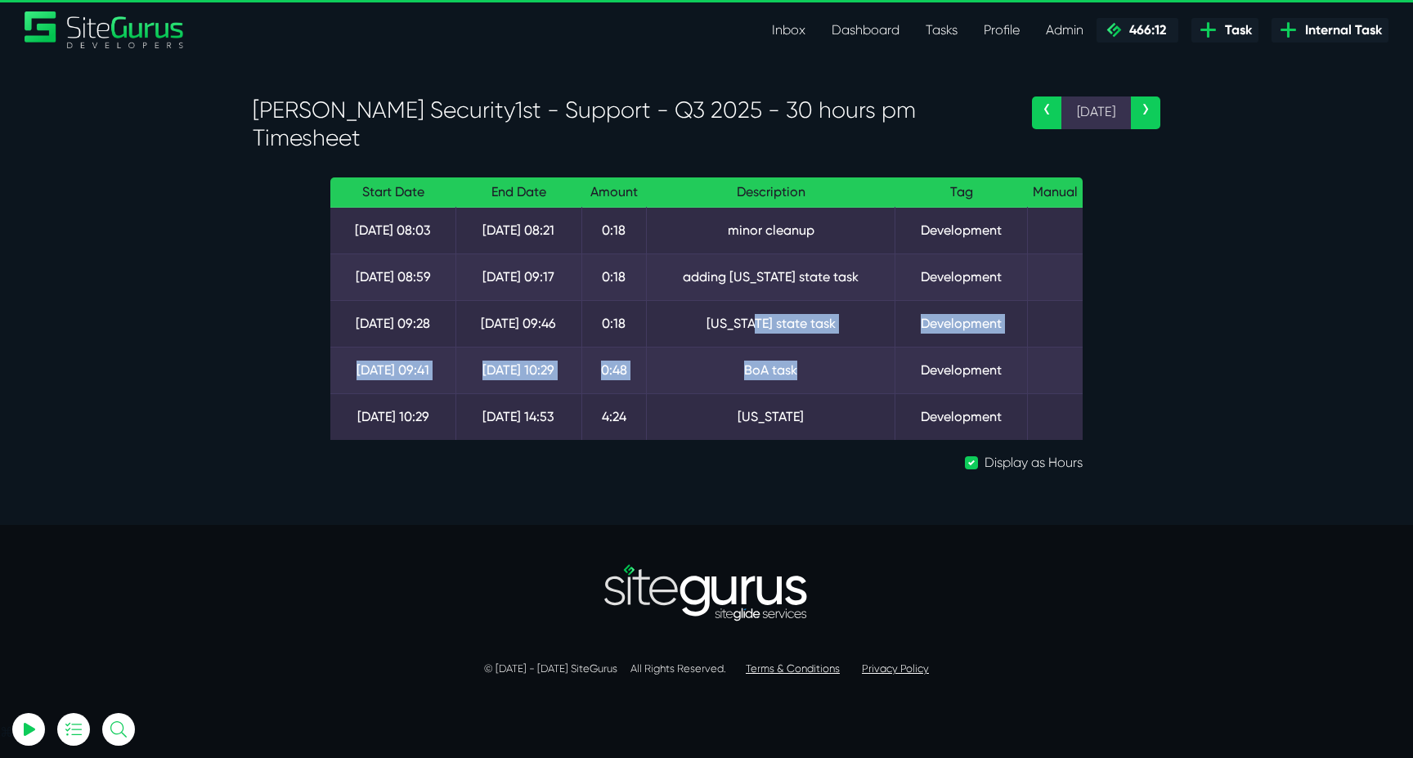
click at [763, 328] on td "oklahoma state task" at bounding box center [771, 324] width 249 height 47
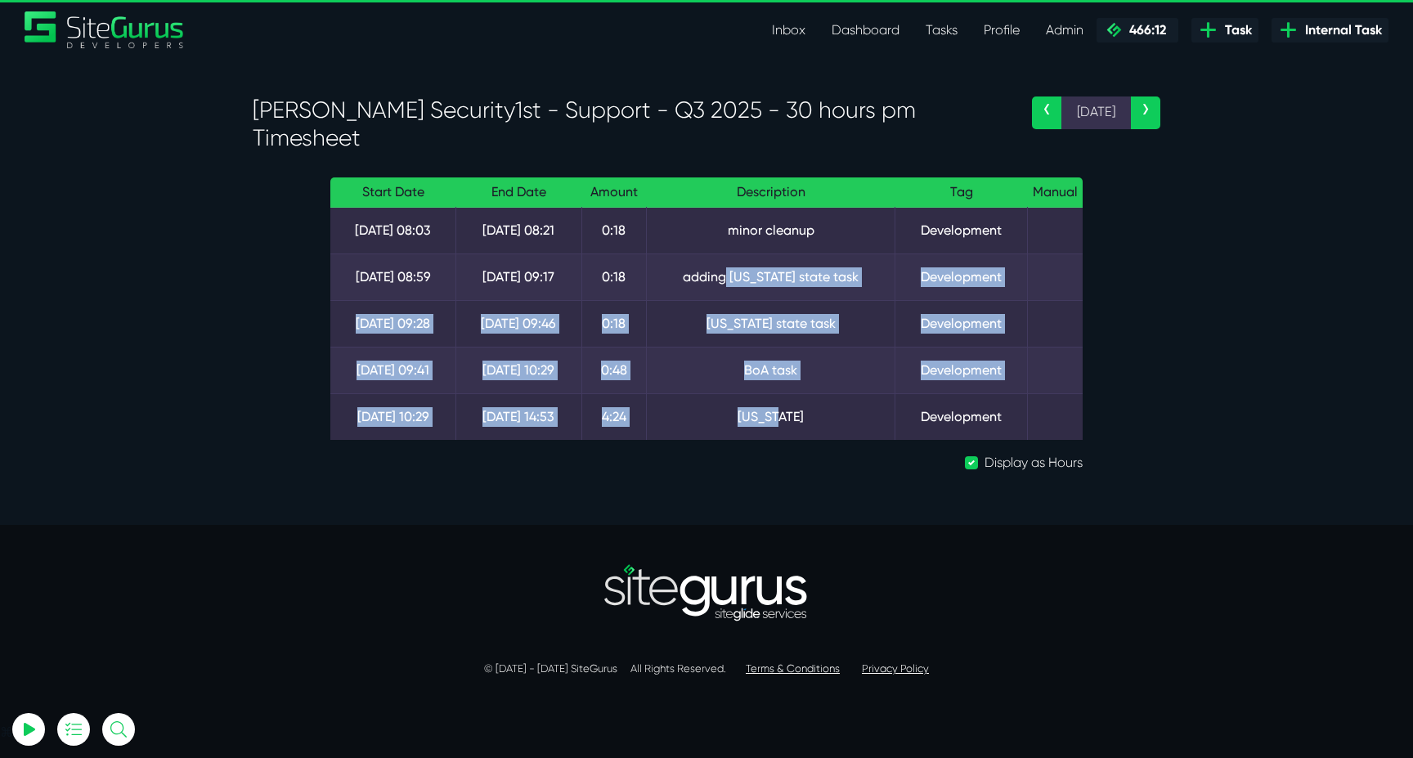
drag, startPoint x: 799, startPoint y: 424, endPoint x: 729, endPoint y: 275, distance: 165.3
click at [729, 276] on tbody "18 Aug 08:03 18 Aug 08:21 0:18 minor cleanup Development 18 Aug 08:59 18 Aug 09…" at bounding box center [706, 324] width 752 height 233
click at [729, 275] on td "adding oklahoma state task" at bounding box center [771, 277] width 249 height 47
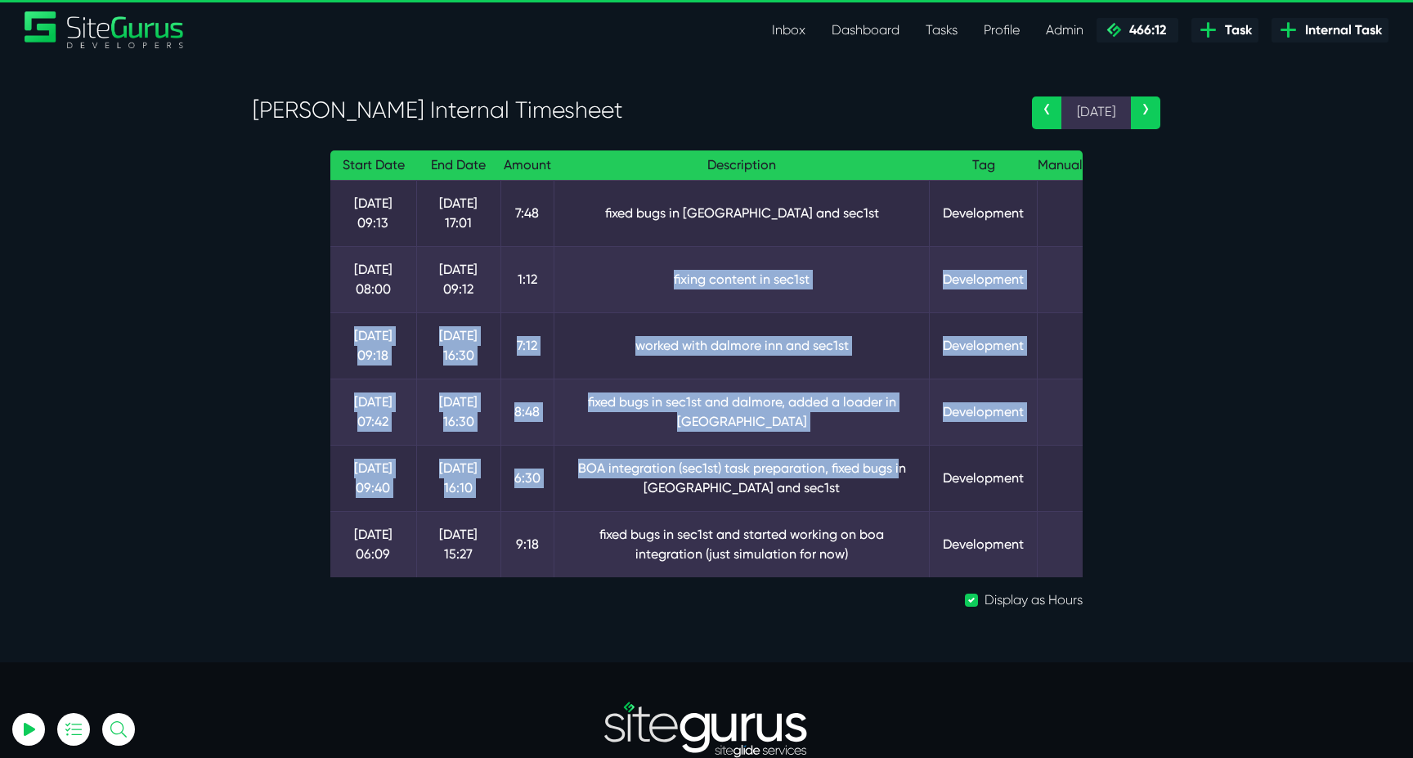
drag, startPoint x: 694, startPoint y: 257, endPoint x: 899, endPoint y: 470, distance: 296.1
click at [899, 470] on tbody "[DATE] 09:13 [DATE] 17:01 7:48 fixed bugs in [GEOGRAPHIC_DATA] and sec1st Devel…" at bounding box center [706, 378] width 752 height 397
click at [899, 470] on td "BOA integration (sec1st) task preparation, fixed bugs in [GEOGRAPHIC_DATA] and …" at bounding box center [741, 478] width 375 height 66
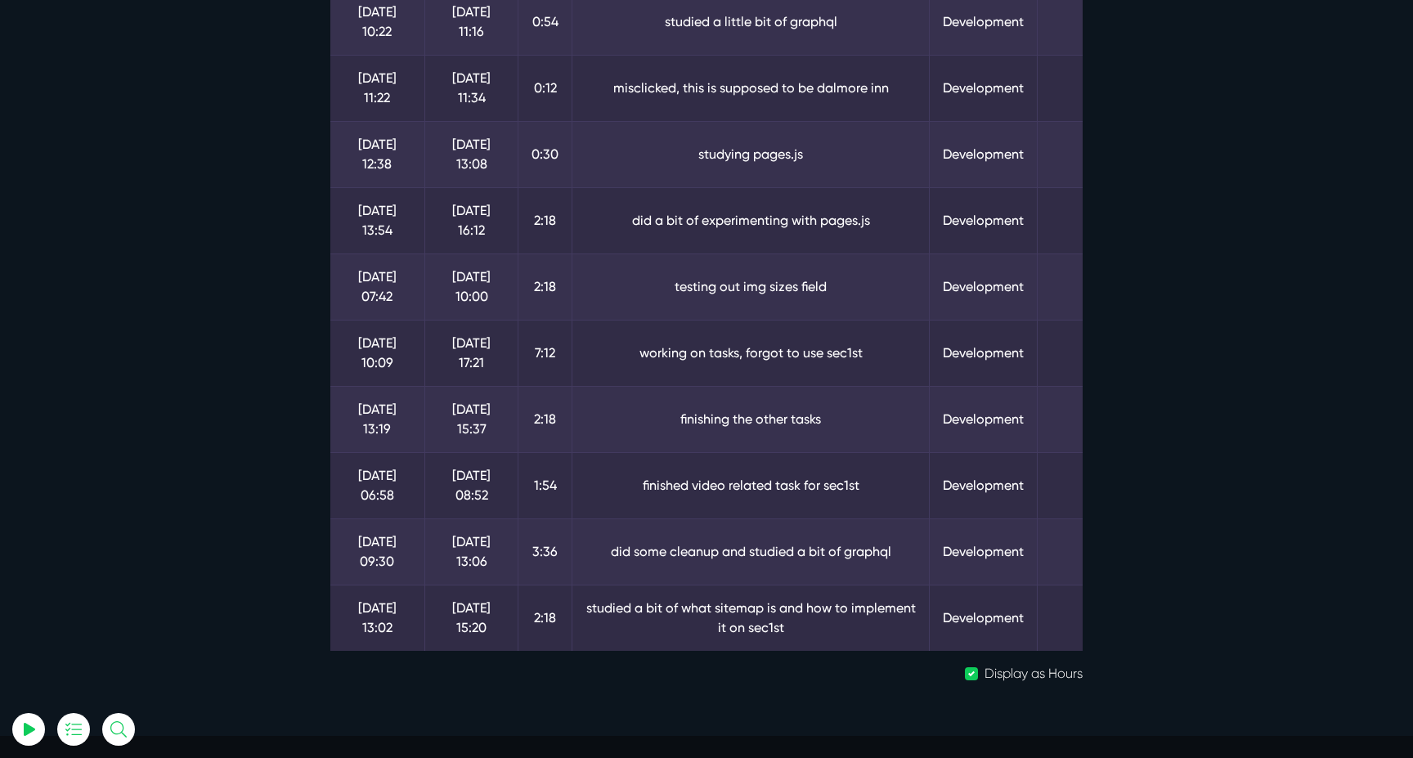
scroll to position [295, 0]
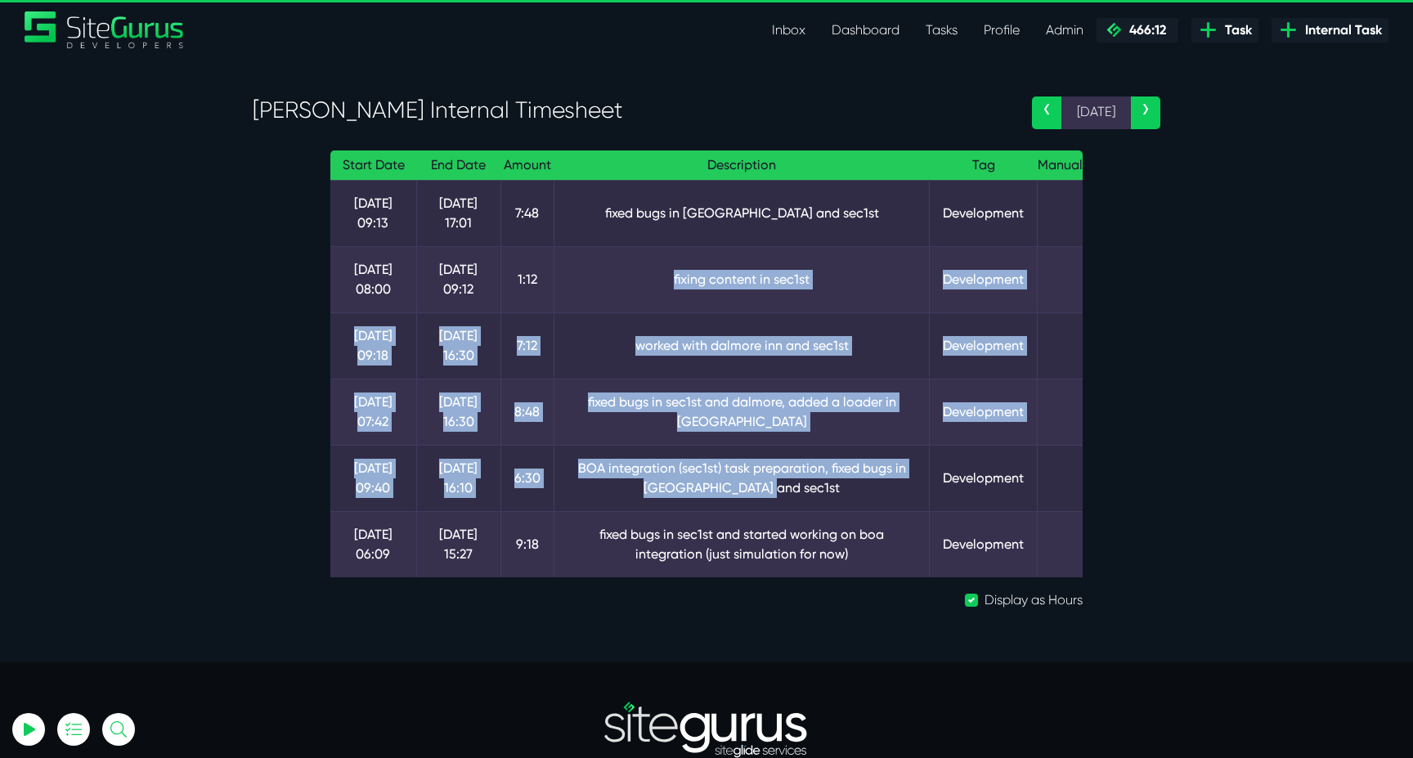
drag, startPoint x: 648, startPoint y: 279, endPoint x: 812, endPoint y: 506, distance: 280.5
click at [812, 500] on tbody "14 Jul 09:13 14 Jul 17:01 7:48 fixed bugs in dalmore and sec1st Development 15 …" at bounding box center [706, 378] width 752 height 397
click at [812, 506] on td "BOA integration (sec1st) task preparation, fixed bugs in dalmore and sec1st" at bounding box center [741, 478] width 375 height 66
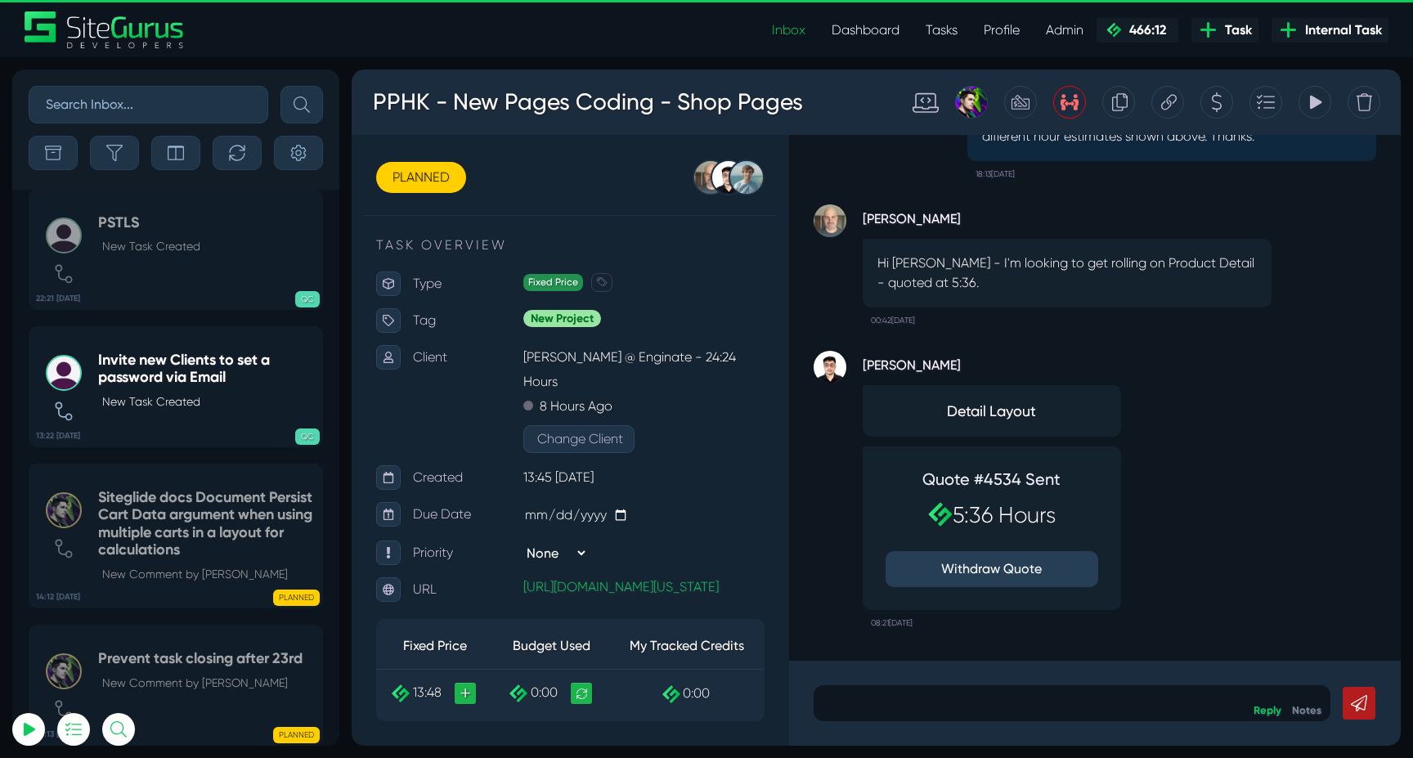
scroll to position [-64837, 0]
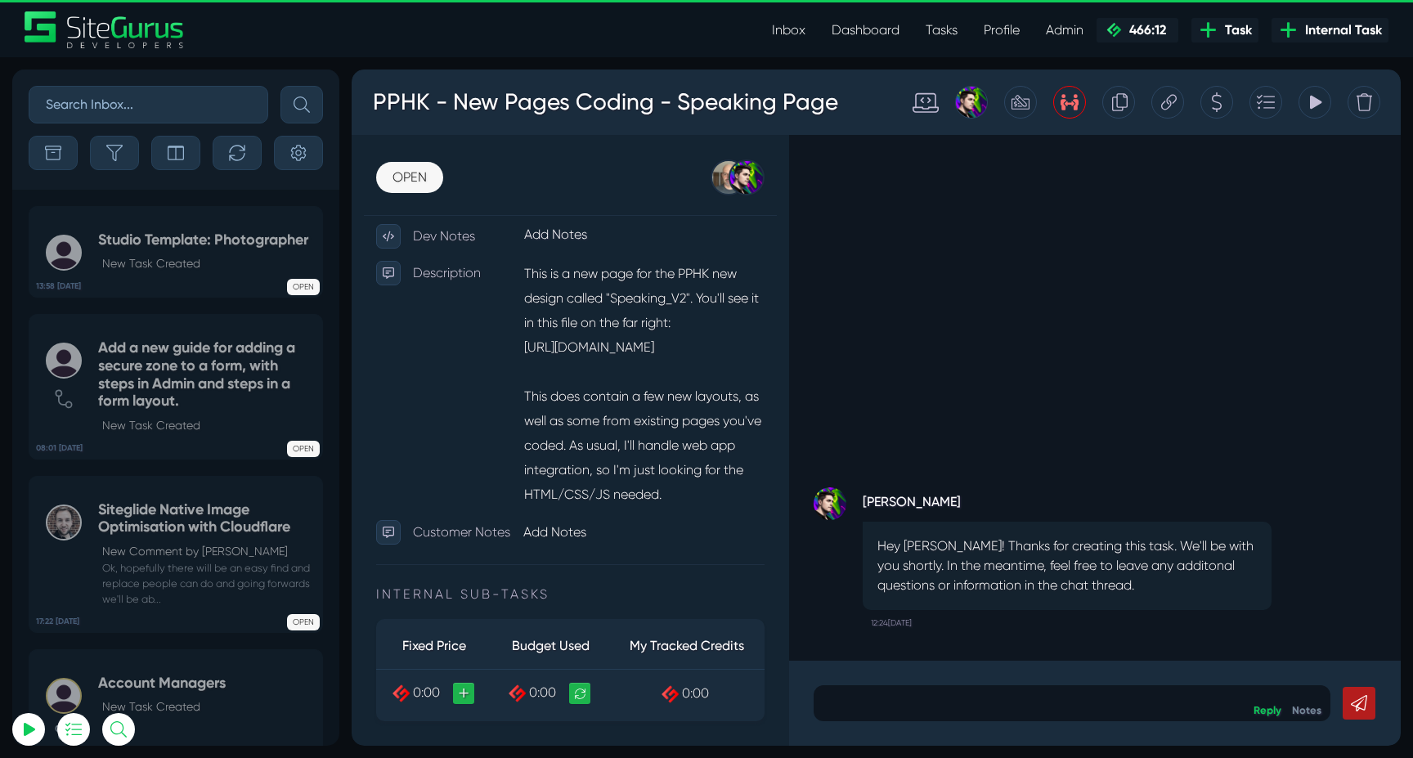
scroll to position [-3780, 0]
type input "[EMAIL_ADDRESS][DOMAIN_NAME]"
click at [119, 136] on button "button" at bounding box center [114, 153] width 49 height 34
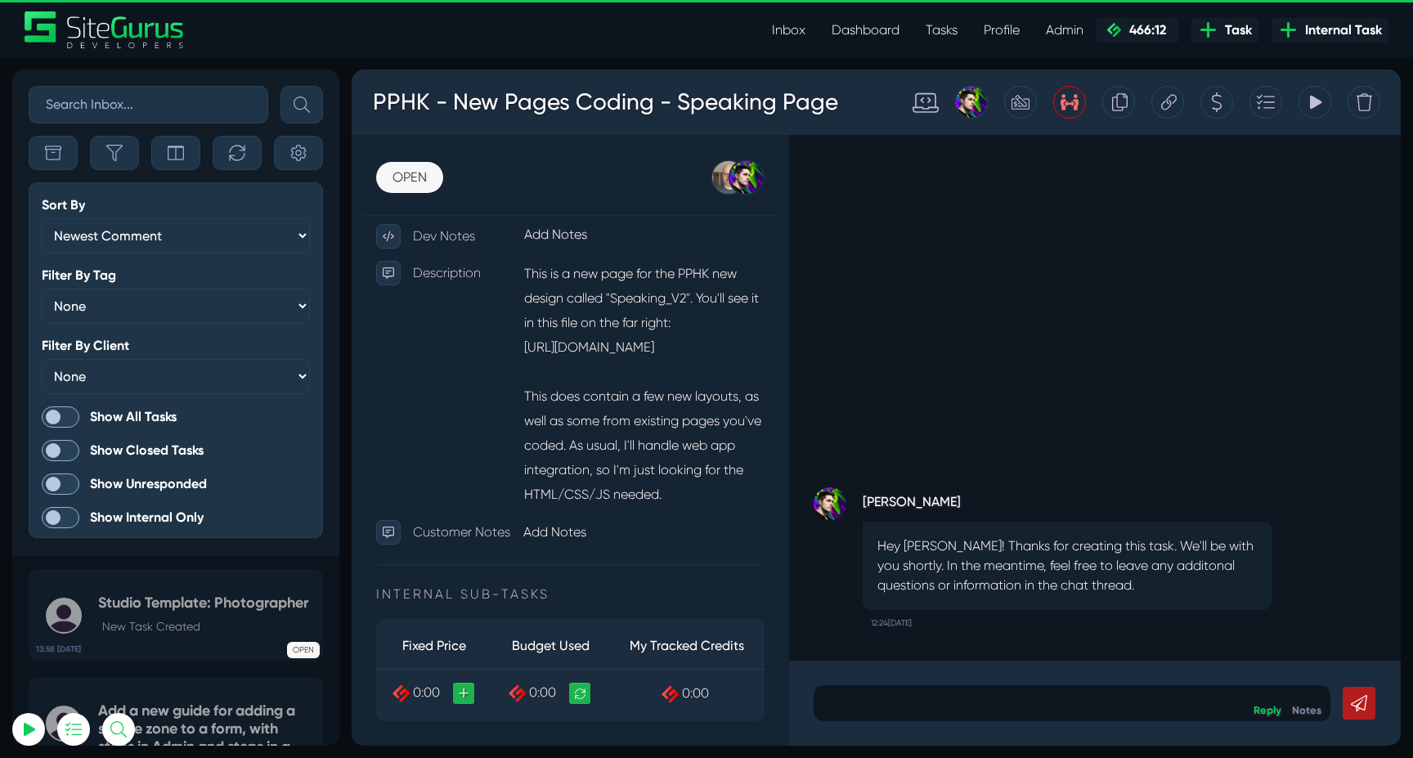
scroll to position [-4147, 0]
click at [54, 406] on span at bounding box center [61, 416] width 38 height 21
click at [0, 0] on input "Show All Tasks" at bounding box center [0, 0] width 0 height 0
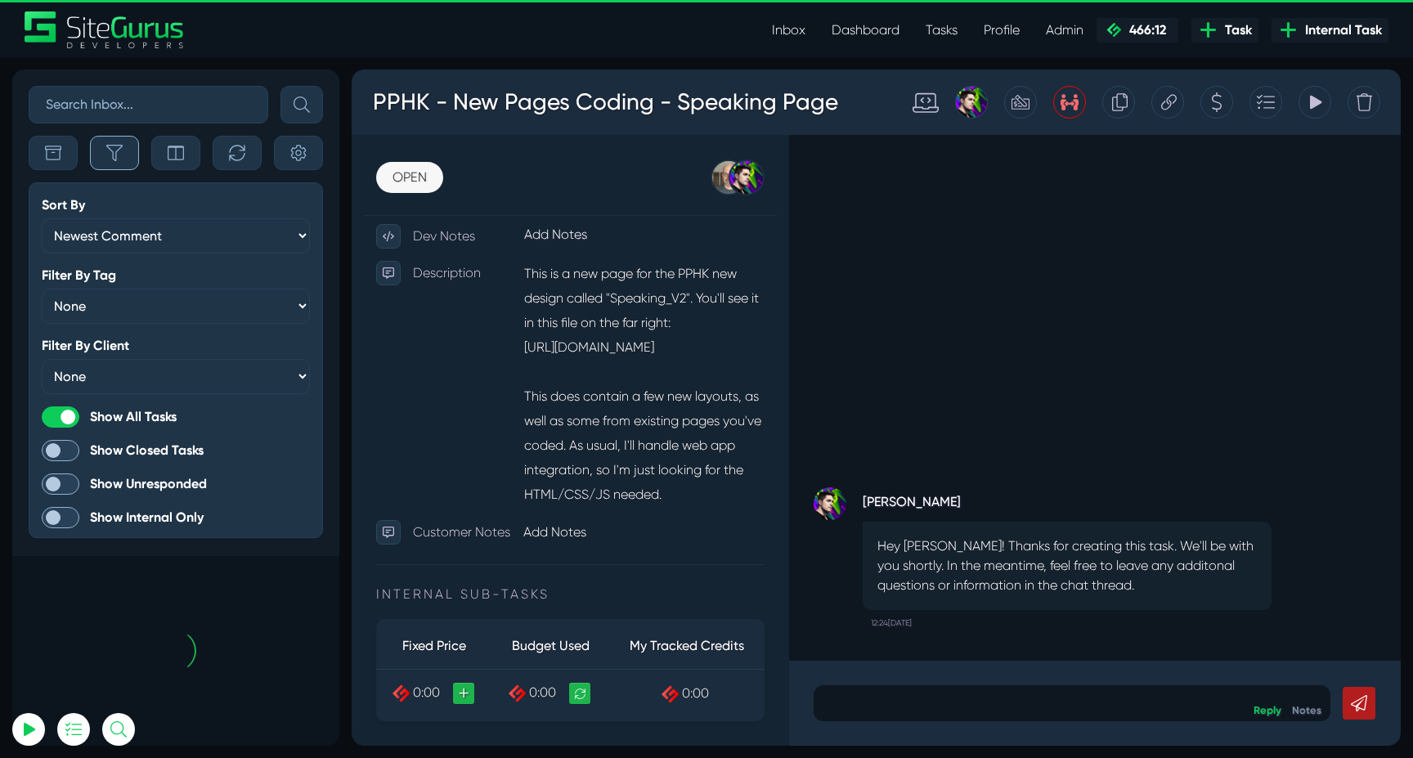
click at [110, 157] on icon "button" at bounding box center [114, 153] width 16 height 16
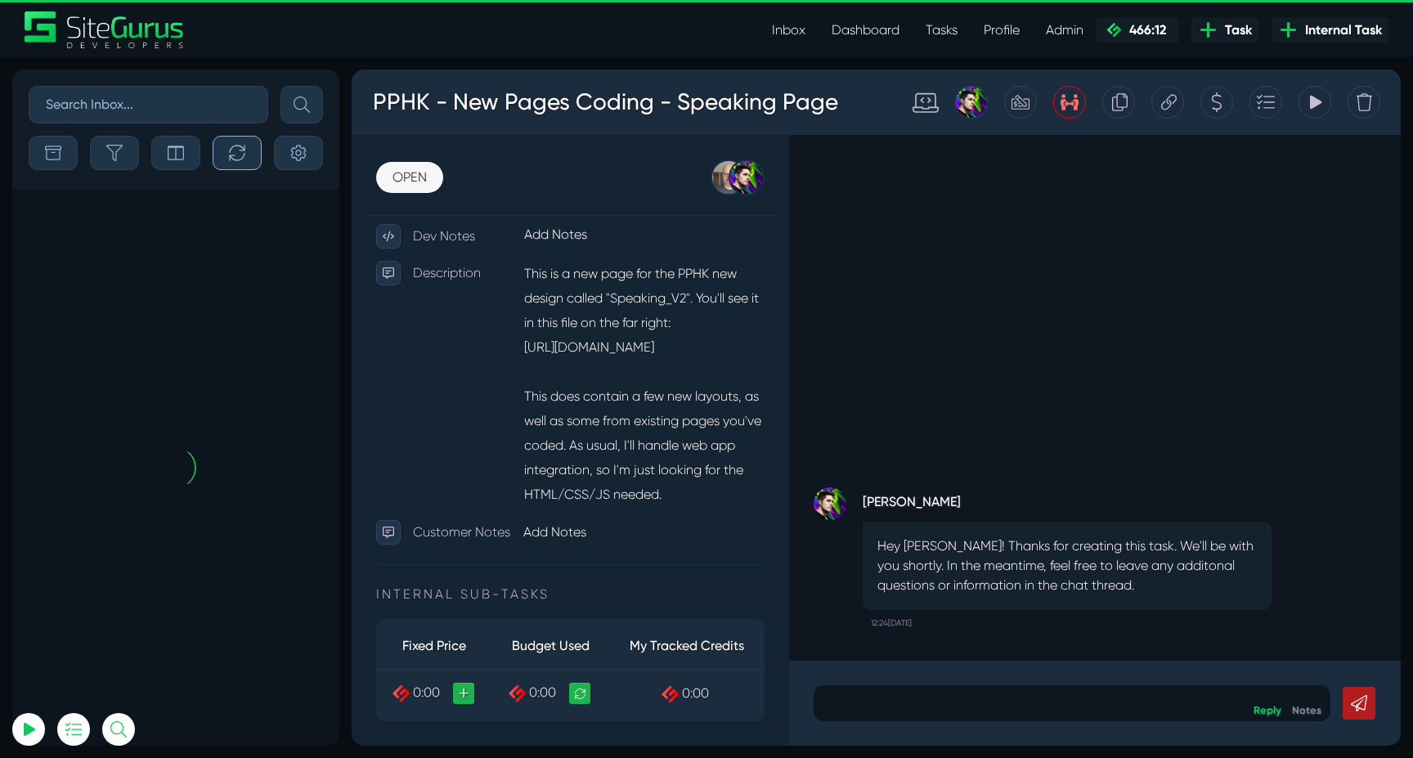
click at [236, 155] on icon "button" at bounding box center [237, 153] width 16 height 16
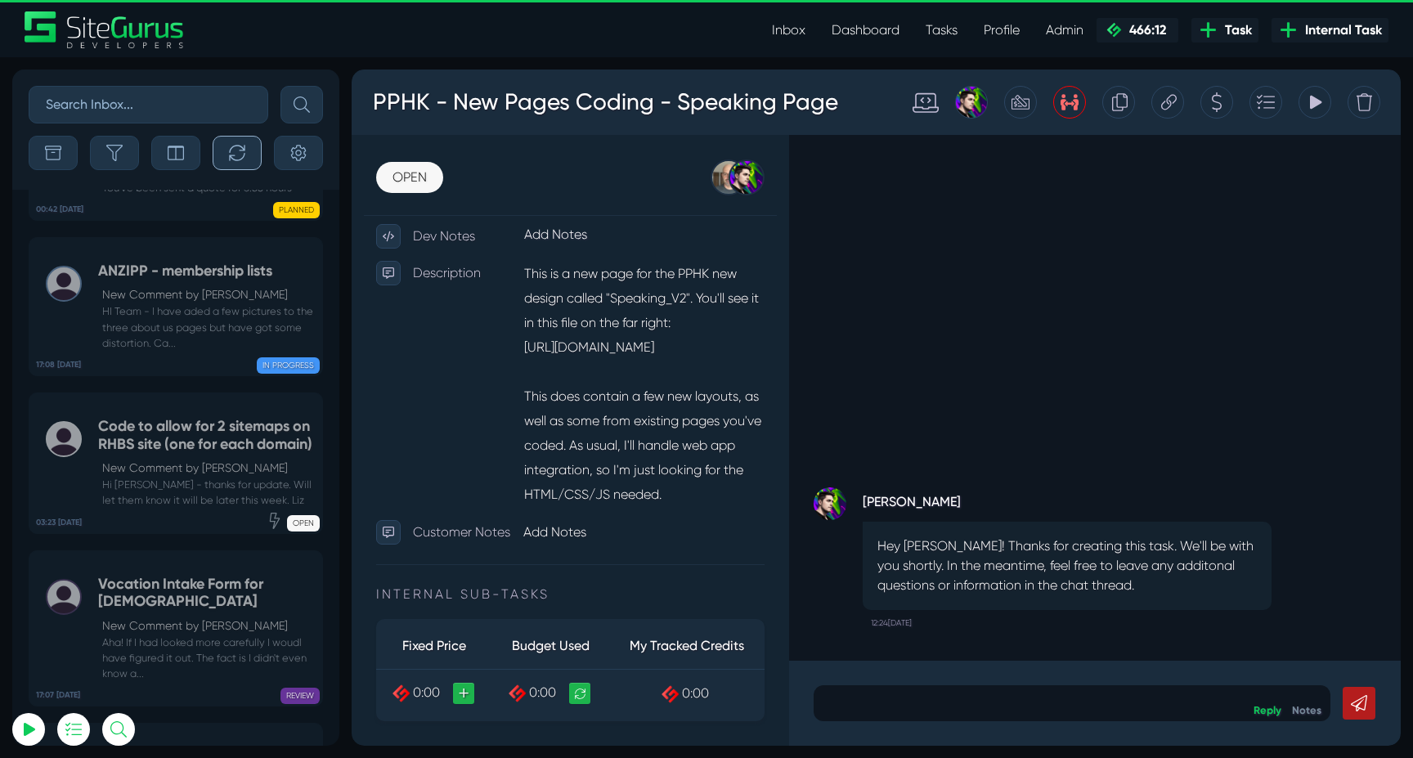
scroll to position [-64837, 0]
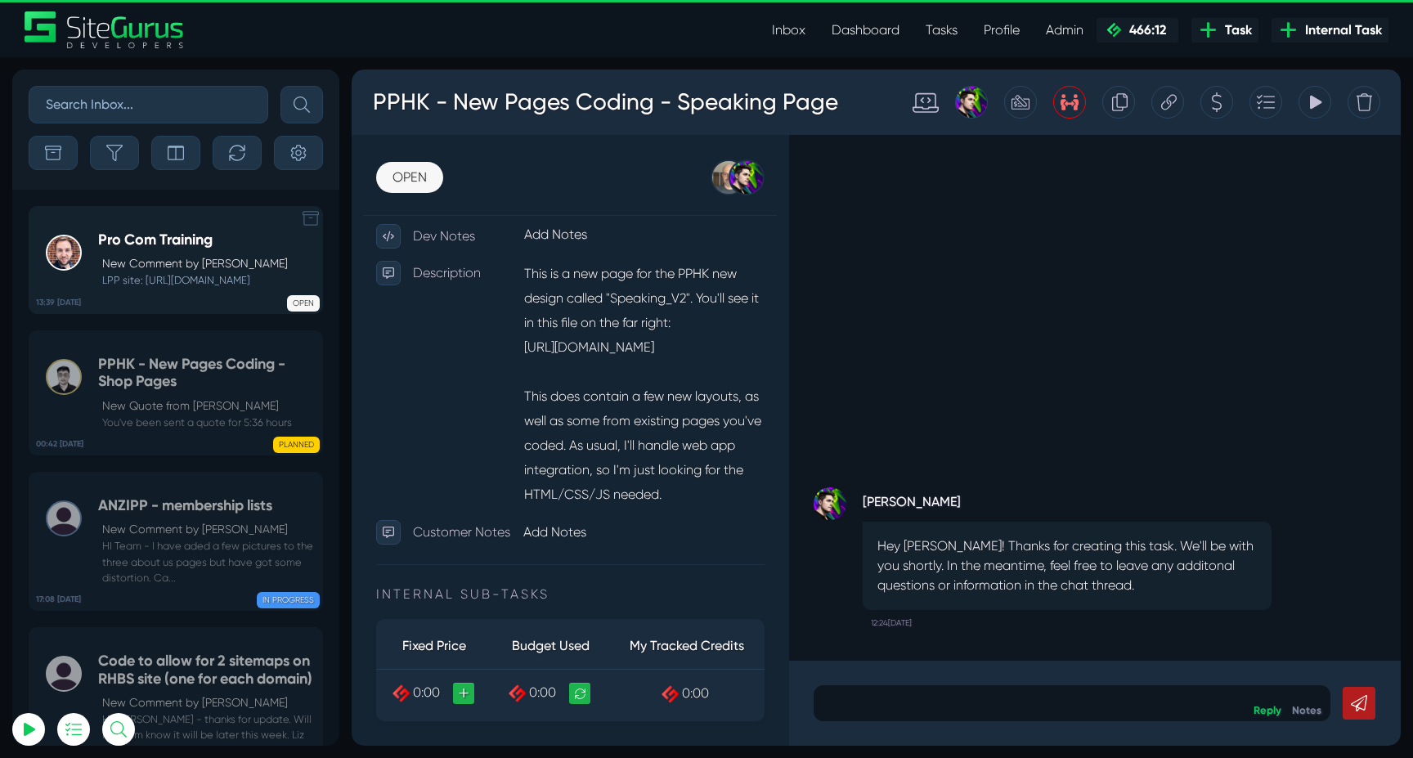
click at [133, 262] on p "New Comment by [PERSON_NAME]" at bounding box center [195, 263] width 186 height 17
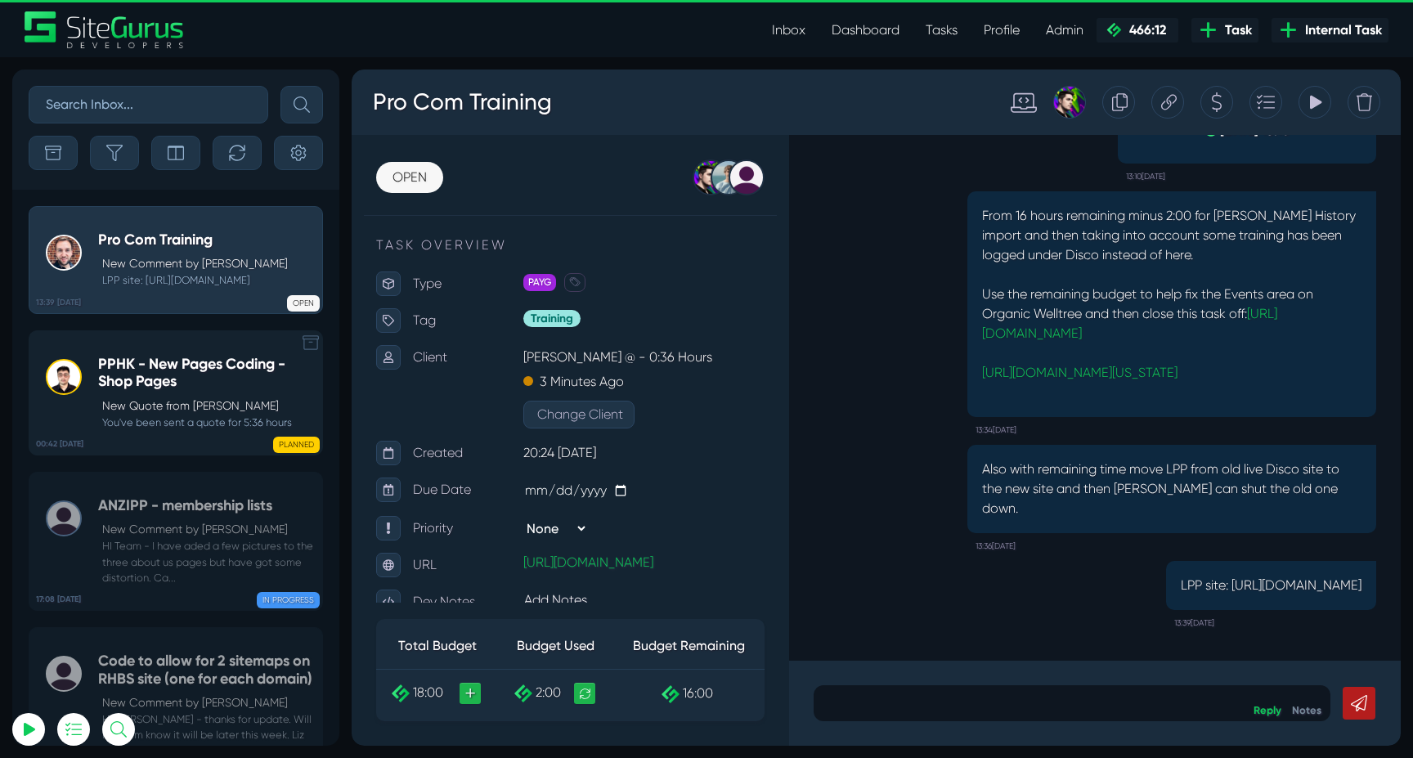
click at [160, 391] on h5 "PPHK - New Pages Coding - Shop Pages" at bounding box center [206, 373] width 216 height 35
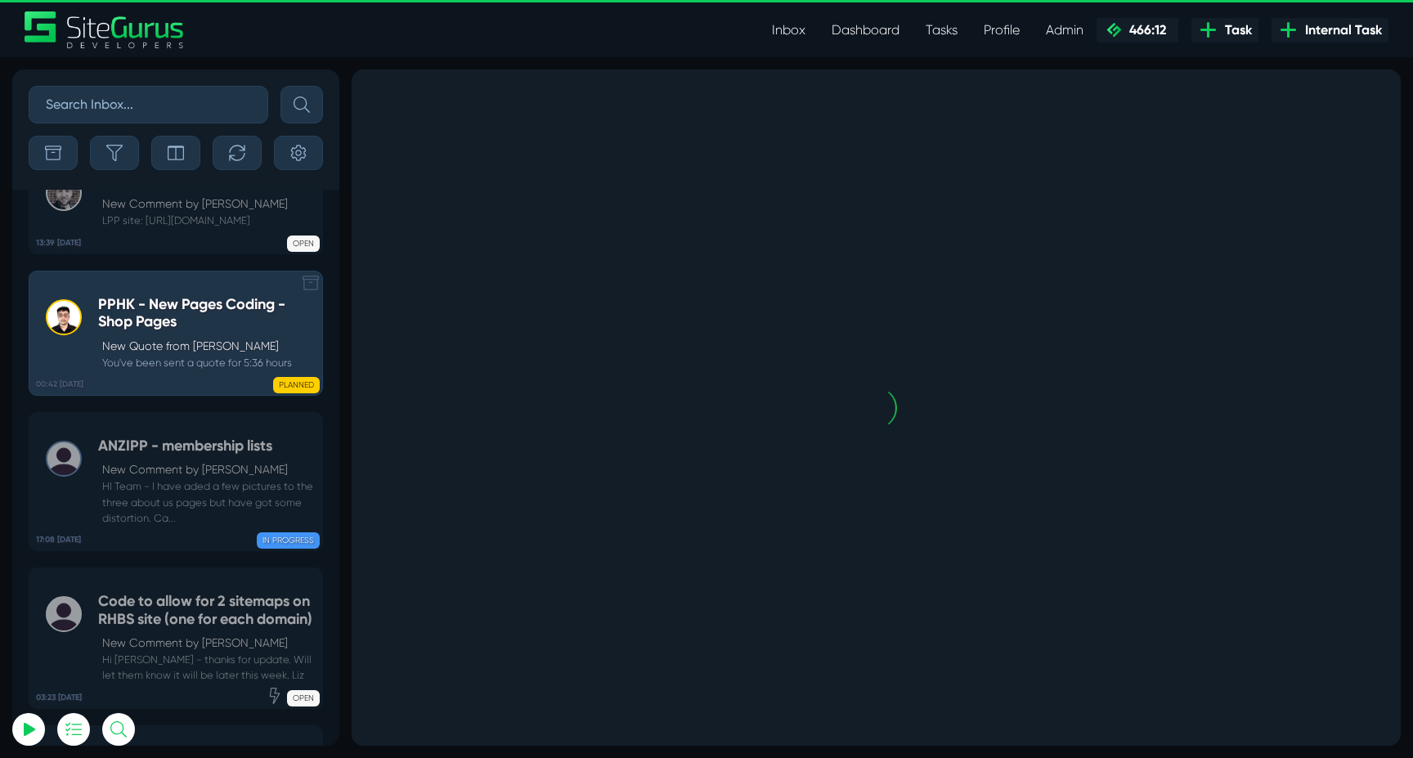
scroll to position [-64683, 0]
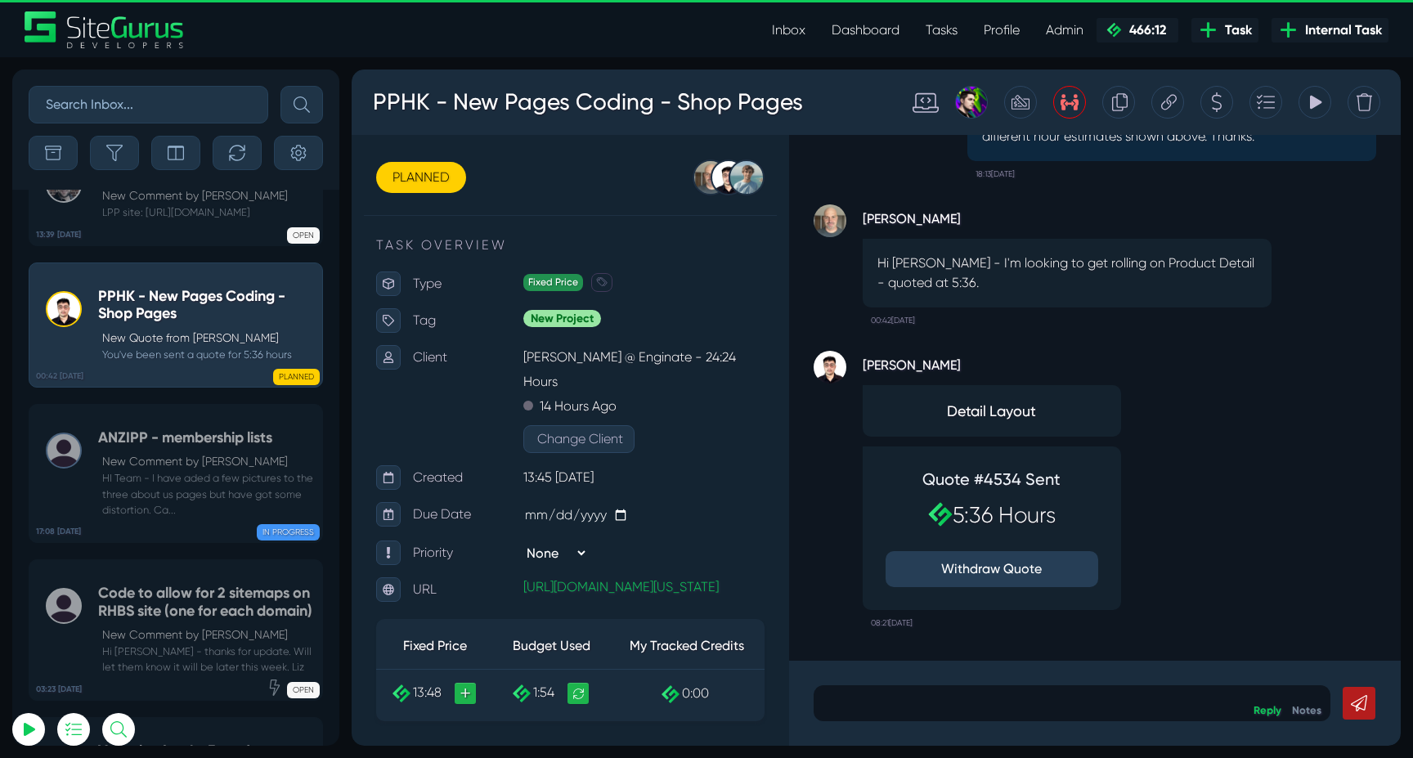
click at [160, 453] on p "New Comment by [PERSON_NAME]" at bounding box center [208, 461] width 212 height 17
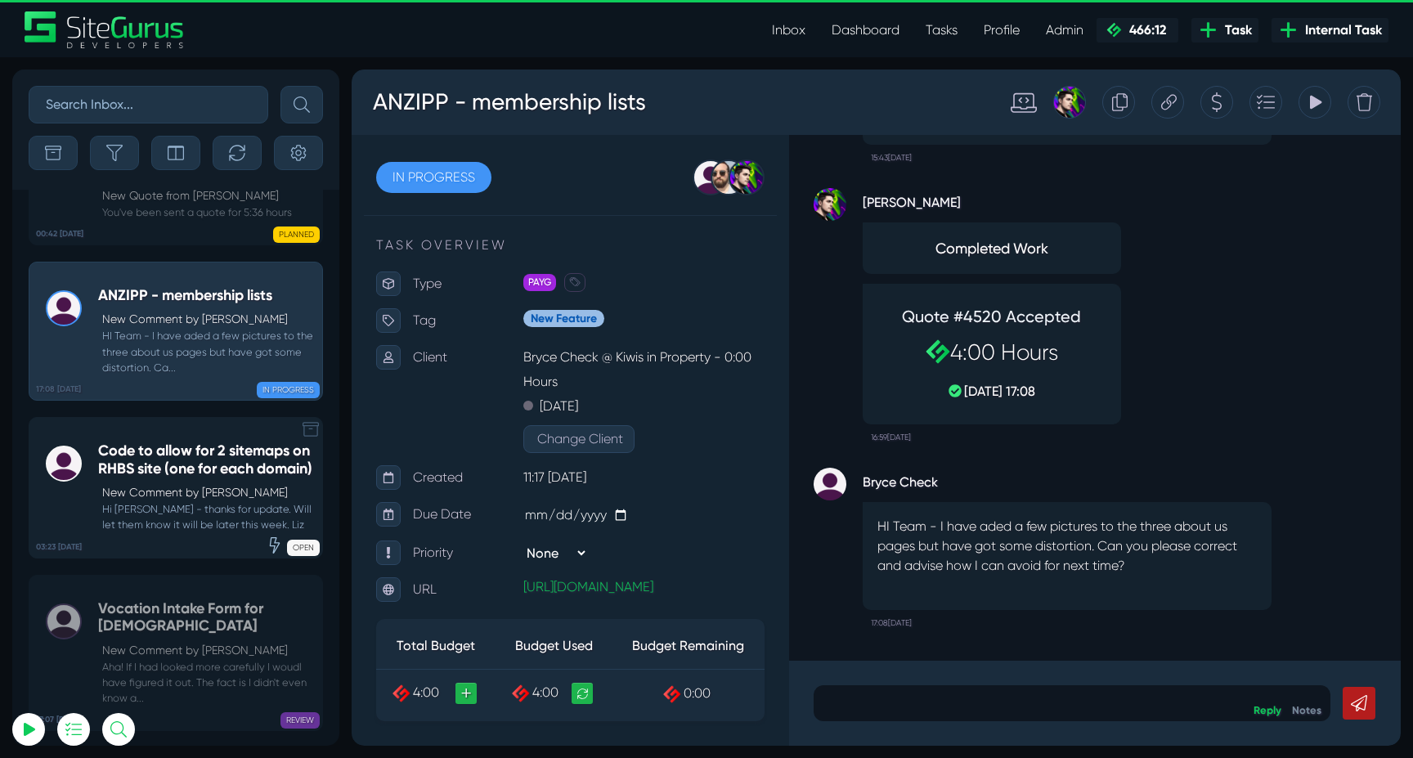
click at [191, 501] on small "Hi [PERSON_NAME] - thanks for update. Will let them know it will be later this …" at bounding box center [206, 516] width 216 height 31
